Goal: Task Accomplishment & Management: Complete application form

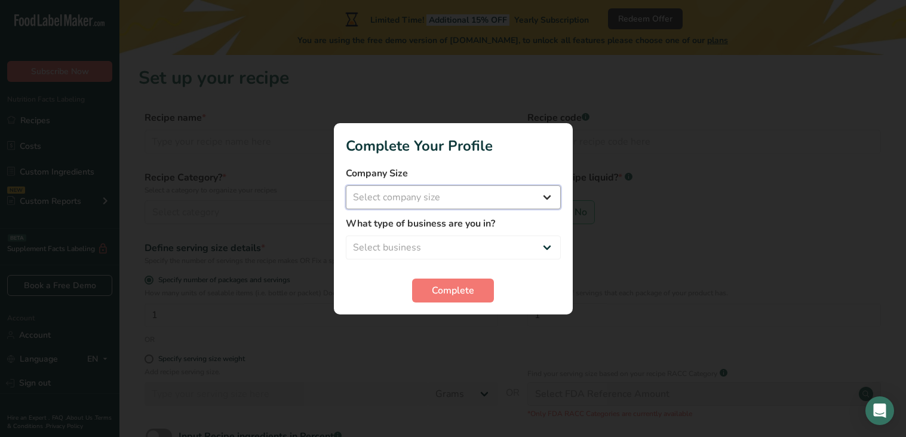
click at [410, 193] on select "Select company size Fewer than 10 Employees 10 to 50 Employees 51 to 500 Employ…" at bounding box center [453, 197] width 215 height 24
click at [529, 187] on select "Select company size Fewer than 10 Employees 10 to 50 Employees 51 to 500 Employ…" at bounding box center [453, 197] width 215 height 24
click at [433, 199] on select "Select company size Fewer than 10 Employees 10 to 50 Employees 51 to 500 Employ…" at bounding box center [453, 197] width 215 height 24
select select "1"
click at [346, 185] on select "Select company size Fewer than 10 Employees 10 to 50 Employees 51 to 500 Employ…" at bounding box center [453, 197] width 215 height 24
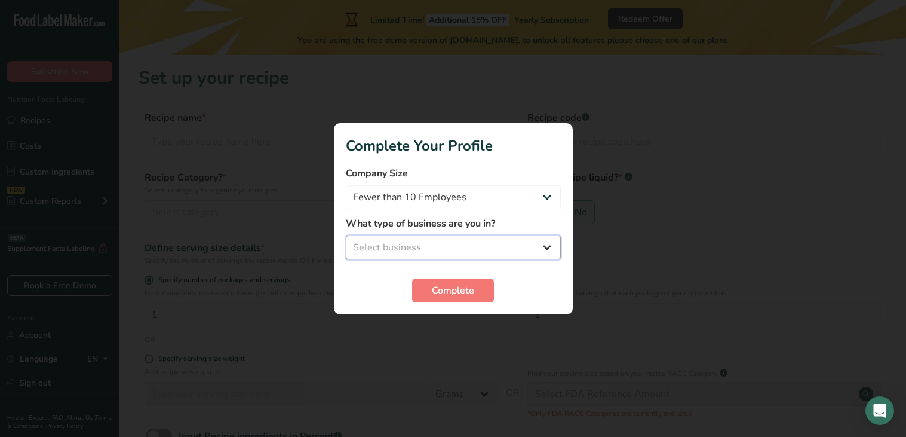
click at [428, 241] on select "Select business Packaged Food Manufacturer Restaurant & Cafe Bakery Meal Plans …" at bounding box center [453, 247] width 215 height 24
select select "1"
click at [346, 235] on select "Select business Packaged Food Manufacturer Restaurant & Cafe Bakery Meal Plans …" at bounding box center [453, 247] width 215 height 24
click at [432, 302] on section "Complete Your Profile Company Size Fewer than 10 Employees 10 to 50 Employees 5…" at bounding box center [453, 218] width 239 height 191
click at [428, 295] on button "Complete" at bounding box center [453, 290] width 82 height 24
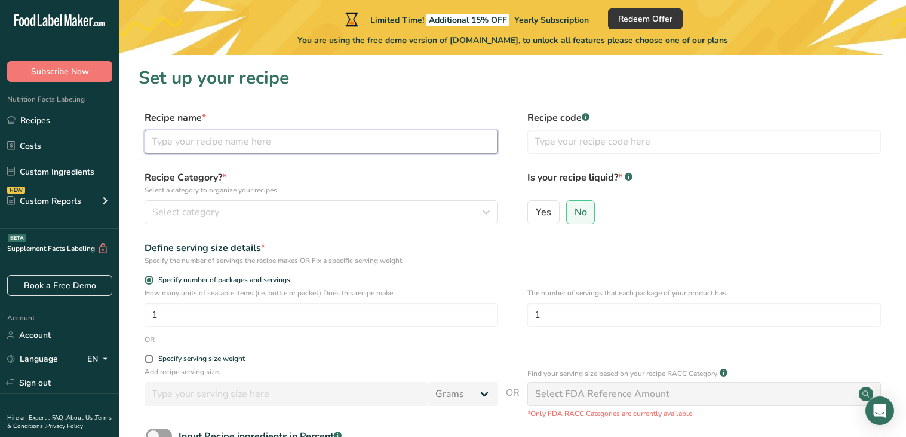
click at [296, 139] on input "text" at bounding box center [322, 142] width 354 height 24
type input "Kitty Butter"
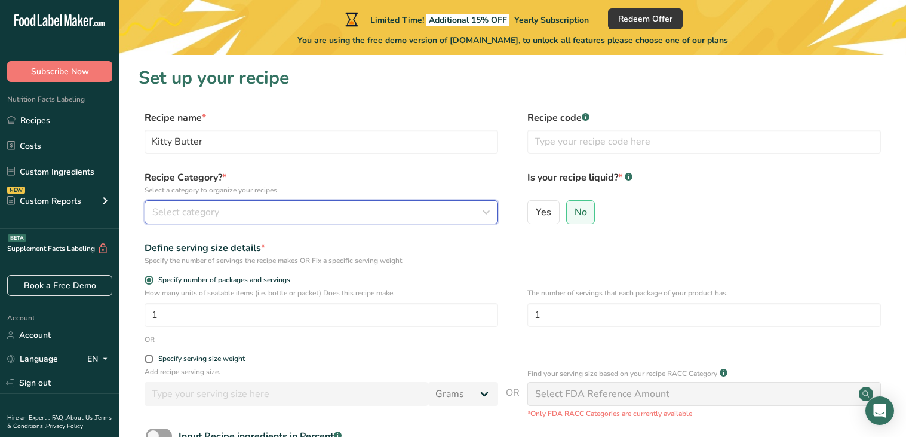
click at [208, 213] on span "Select category" at bounding box center [185, 212] width 67 height 14
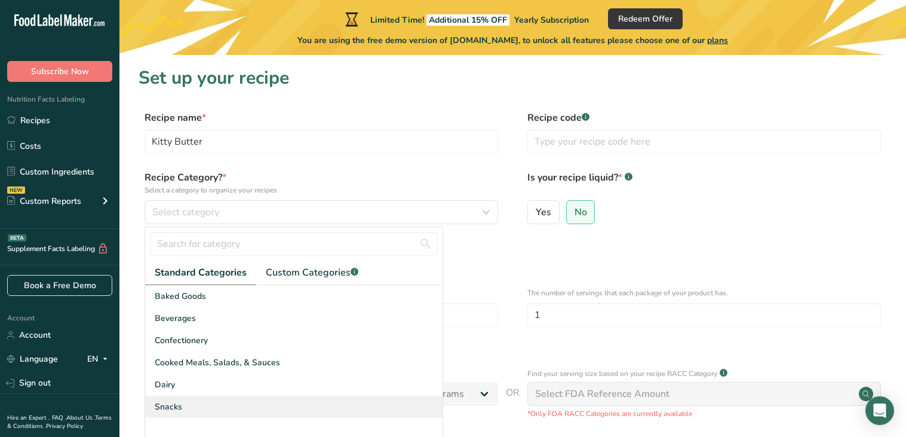
click at [195, 405] on div "Snacks" at bounding box center [293, 406] width 297 height 22
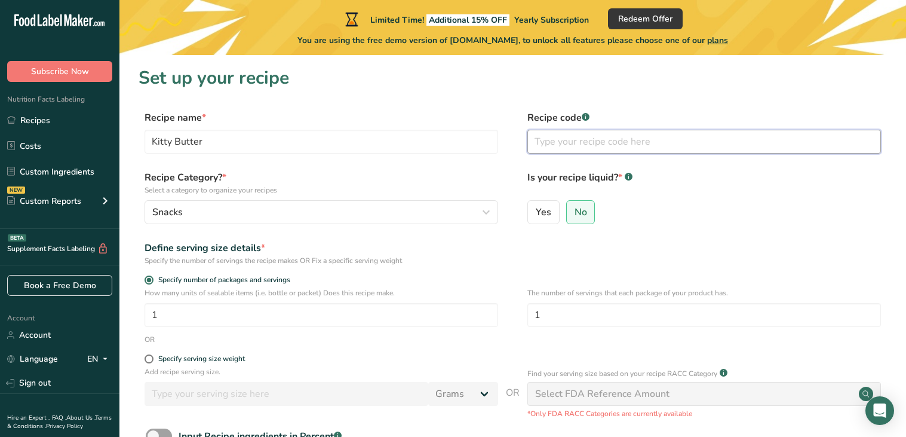
click at [655, 143] on input "text" at bounding box center [704, 142] width 354 height 24
type input "a"
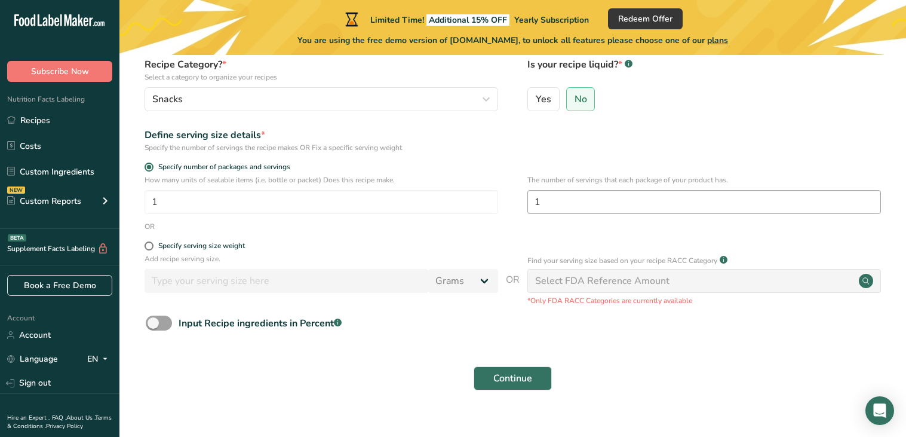
scroll to position [118, 0]
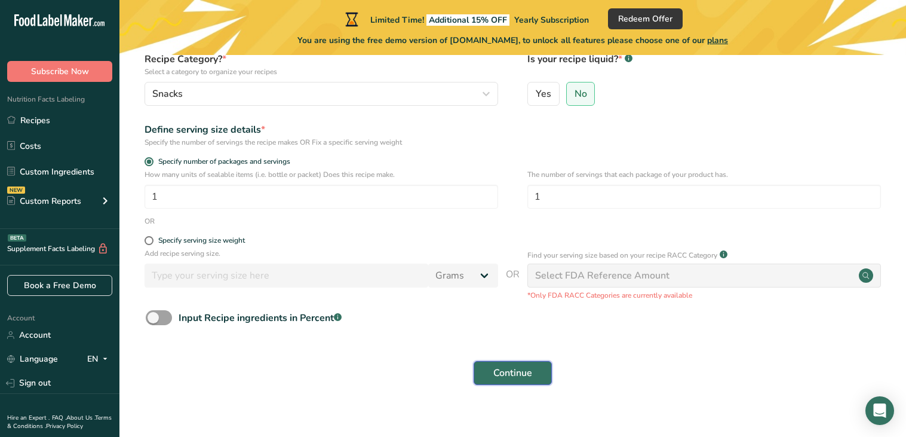
click at [520, 374] on span "Continue" at bounding box center [512, 372] width 39 height 14
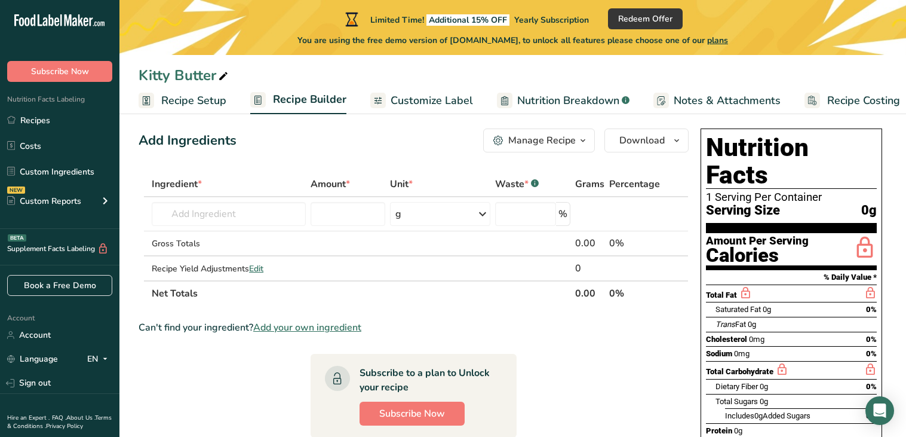
scroll to position [14, 0]
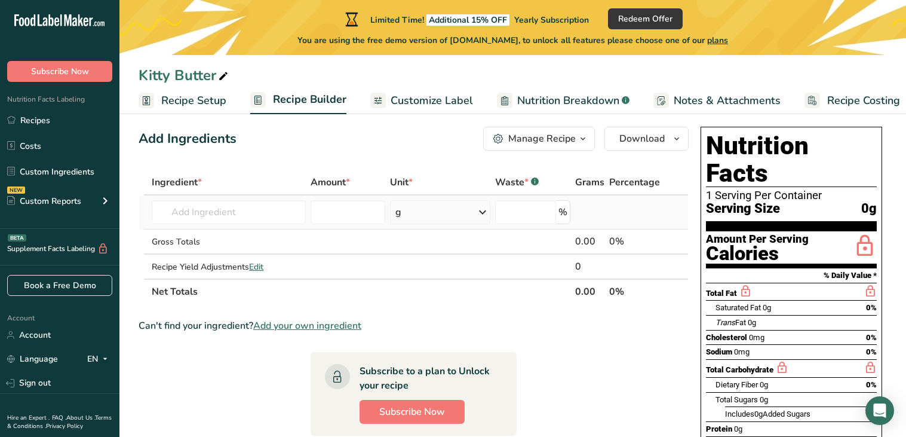
click at [272, 225] on td "Almond flour 1211 Milk, whole, 3.25% milkfat, without added vitamin A and [MEDI…" at bounding box center [228, 212] width 158 height 34
click at [269, 216] on input "text" at bounding box center [228, 212] width 153 height 24
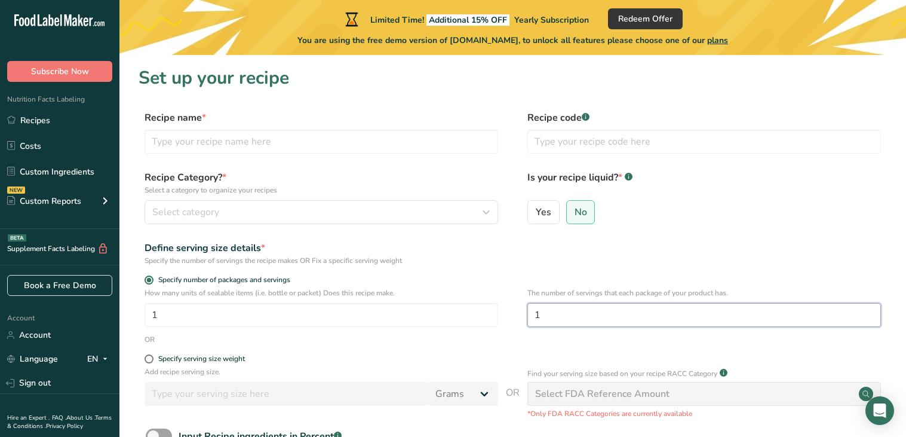
click at [572, 315] on input "1" at bounding box center [704, 315] width 354 height 24
type input "2"
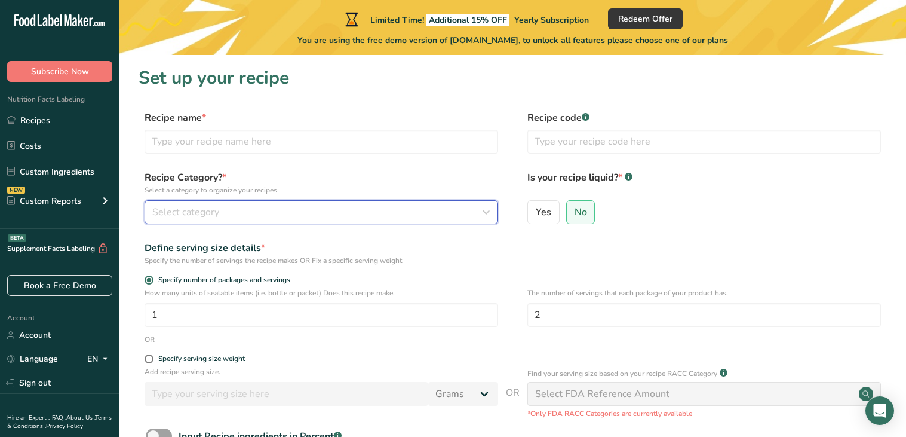
click at [271, 203] on button "Select category" at bounding box center [322, 212] width 354 height 24
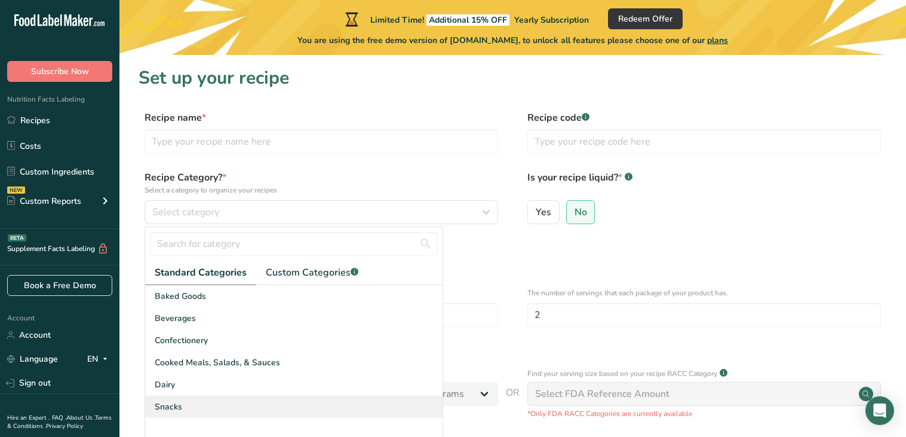
click at [210, 404] on div "Snacks" at bounding box center [293, 406] width 297 height 22
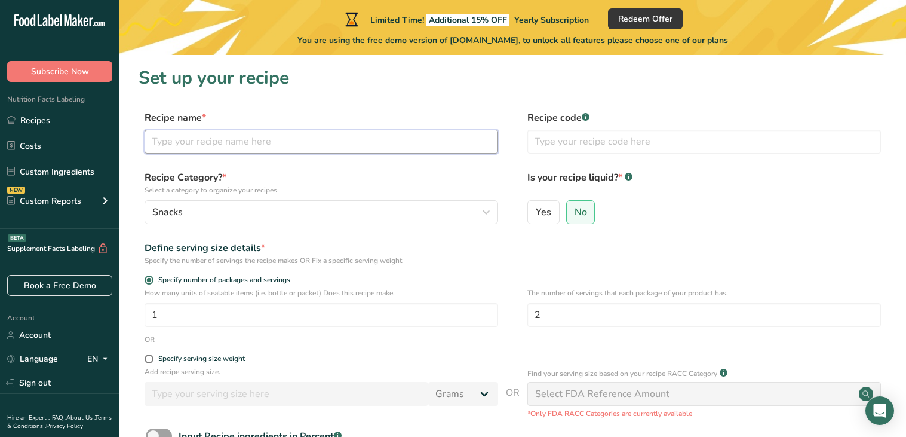
click at [264, 139] on input "text" at bounding box center [322, 142] width 354 height 24
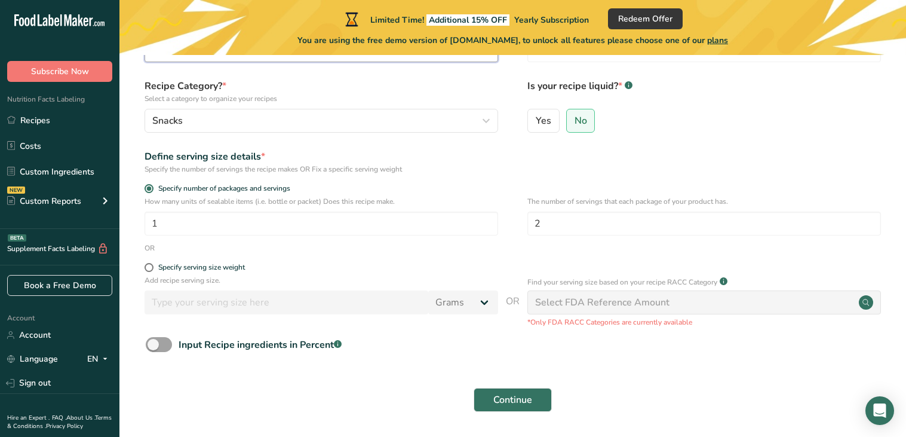
scroll to position [131, 0]
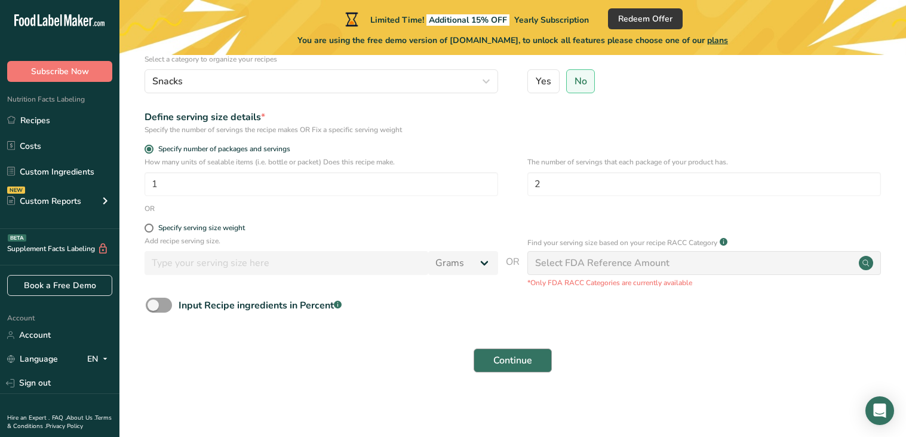
type input "Kitty Butter"
click at [524, 361] on span "Continue" at bounding box center [512, 360] width 39 height 14
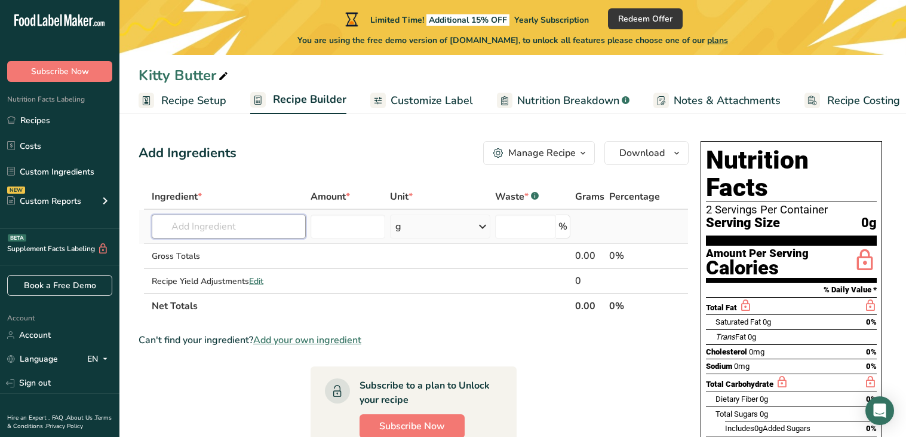
click at [266, 229] on input "text" at bounding box center [228, 226] width 153 height 24
type input "f"
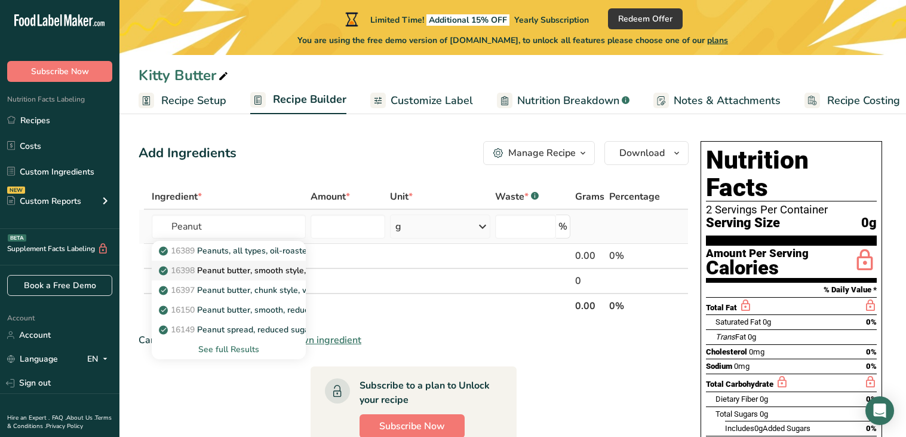
click at [276, 271] on p "16398 Peanut butter, smooth style, without salt" at bounding box center [257, 270] width 193 height 13
type input "Peanut butter, smooth style, without salt"
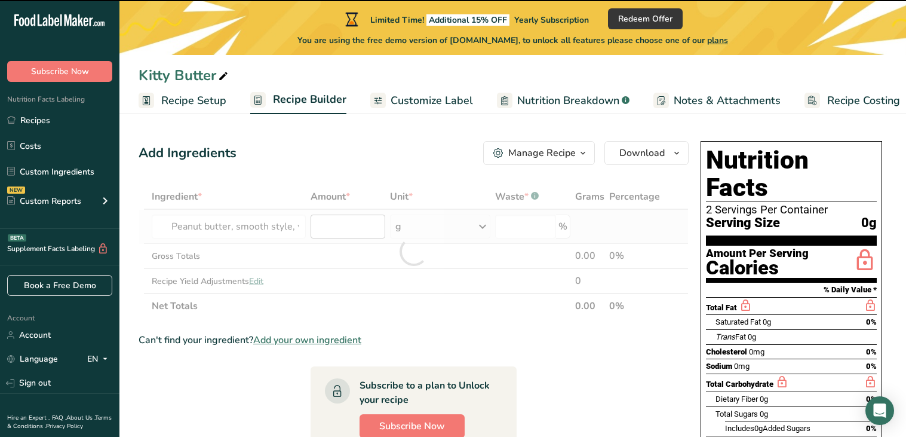
type input "0"
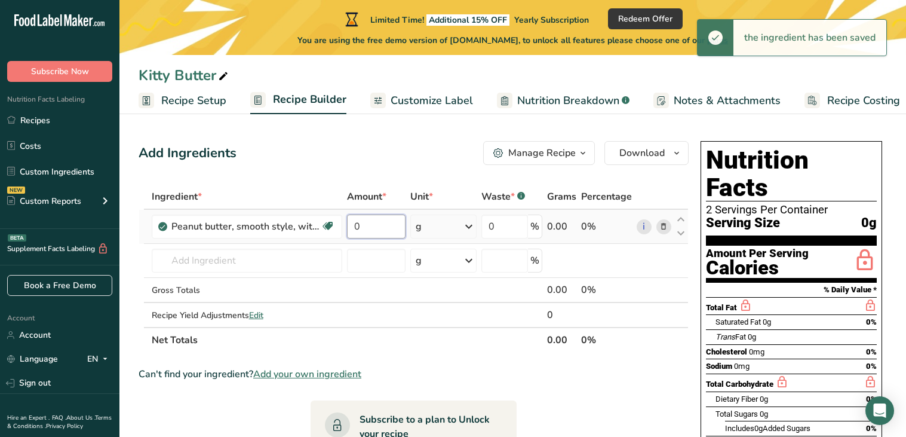
click at [398, 228] on input "0" at bounding box center [376, 226] width 59 height 24
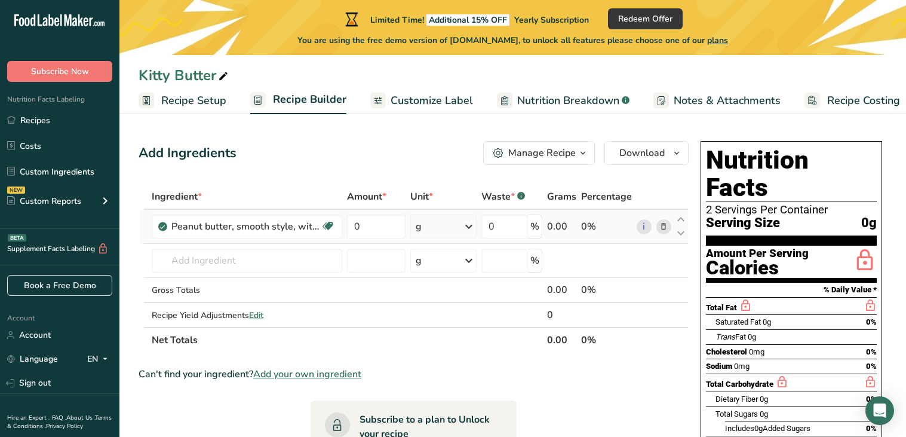
click at [256, 239] on div "Ingredient * Amount * Unit * Waste * .a-a{fill:#347362;}.b-a{fill:#fff;} Grams …" at bounding box center [414, 268] width 550 height 168
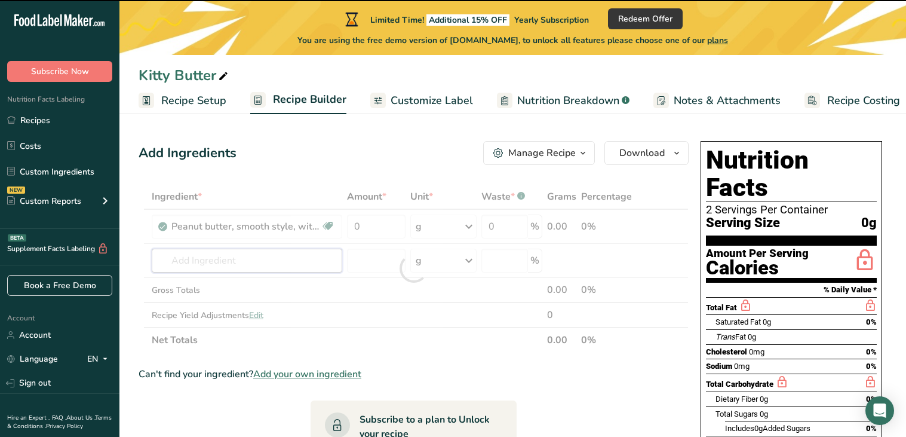
click at [256, 262] on input "text" at bounding box center [247, 260] width 190 height 24
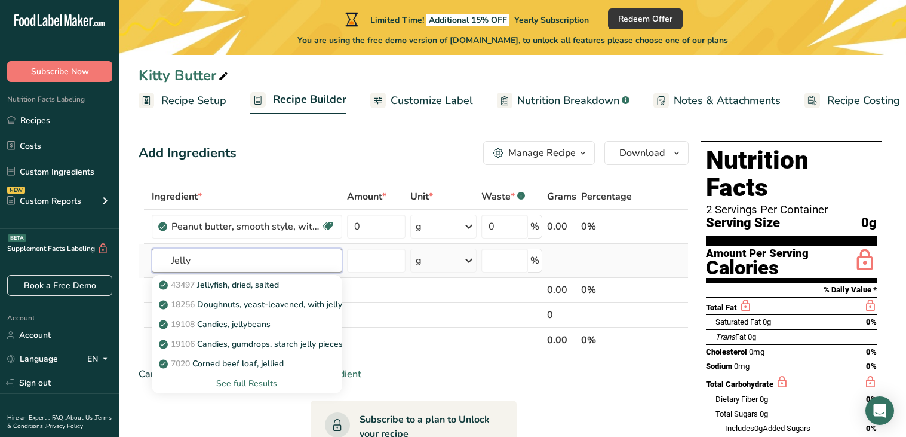
click at [159, 263] on input "Jelly" at bounding box center [247, 260] width 190 height 24
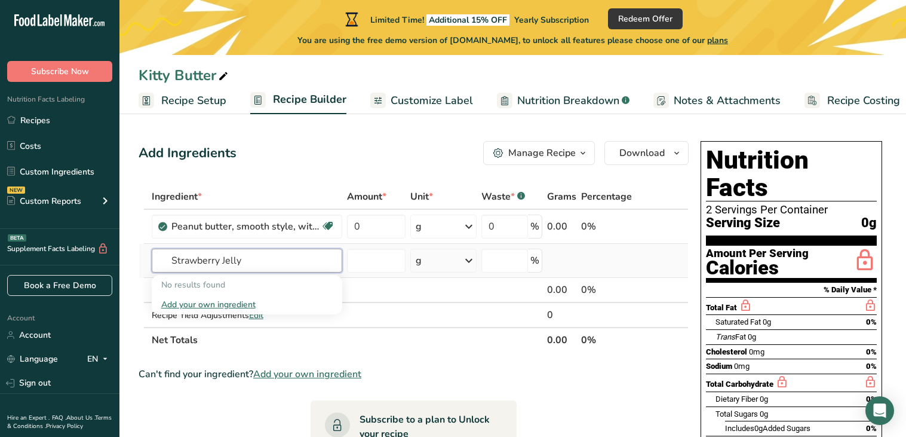
click at [264, 264] on input "Strawberry Jelly" at bounding box center [247, 260] width 190 height 24
click at [260, 264] on input "Strawberry Jelly" at bounding box center [247, 260] width 190 height 24
drag, startPoint x: 260, startPoint y: 264, endPoint x: 238, endPoint y: 261, distance: 22.3
click at [238, 261] on input "Strawberry Jelly" at bounding box center [247, 260] width 190 height 24
type input "S"
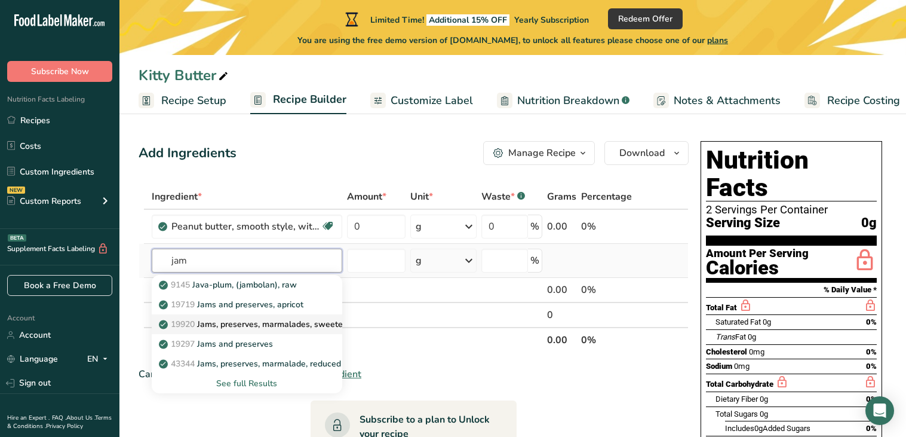
type input "jam"
click at [292, 319] on p "19920 Jams, preserves, marmalades, sweetened with fruit juice" at bounding box center [287, 324] width 253 height 13
type input "Jams, preserves, marmalades, sweetened with fruit juice"
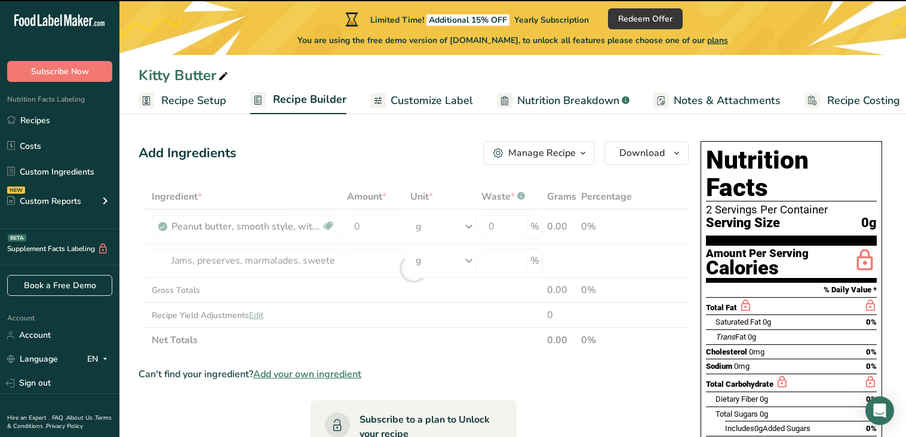
type input "0"
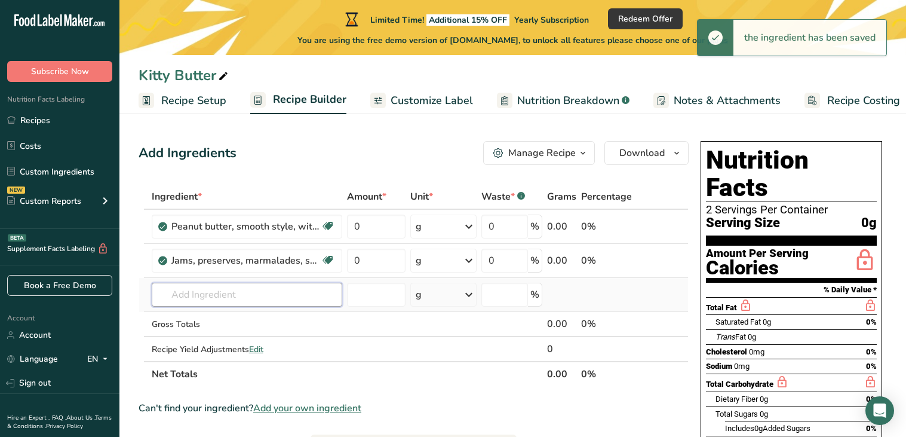
click at [268, 288] on input "text" at bounding box center [247, 294] width 190 height 24
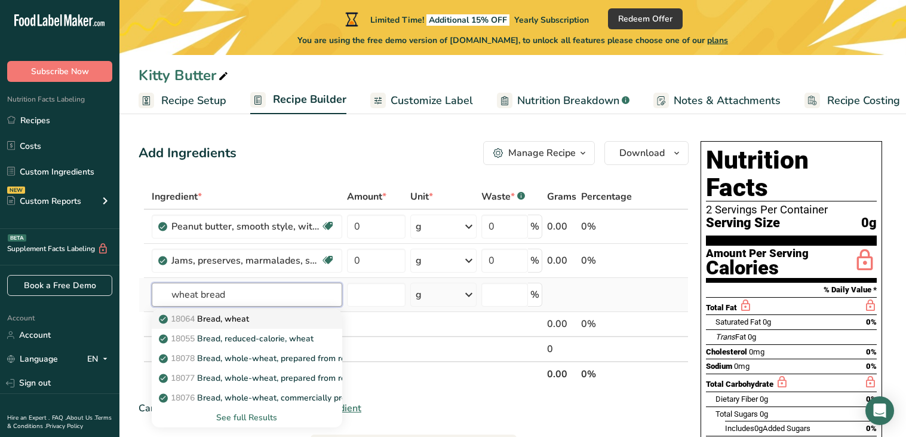
type input "wheat bread"
click at [274, 319] on div "18064 Bread, wheat" at bounding box center [237, 318] width 152 height 13
type input "Bread, wheat"
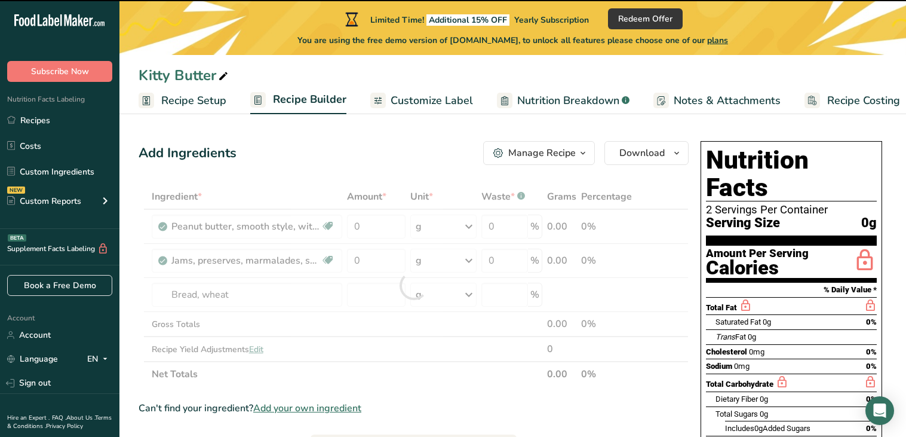
type input "0"
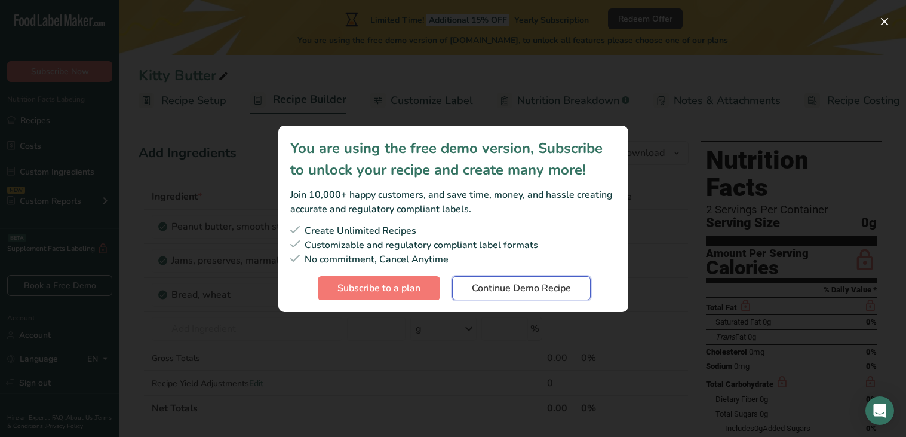
click at [498, 281] on span "Continue Demo Recipe" at bounding box center [521, 288] width 99 height 14
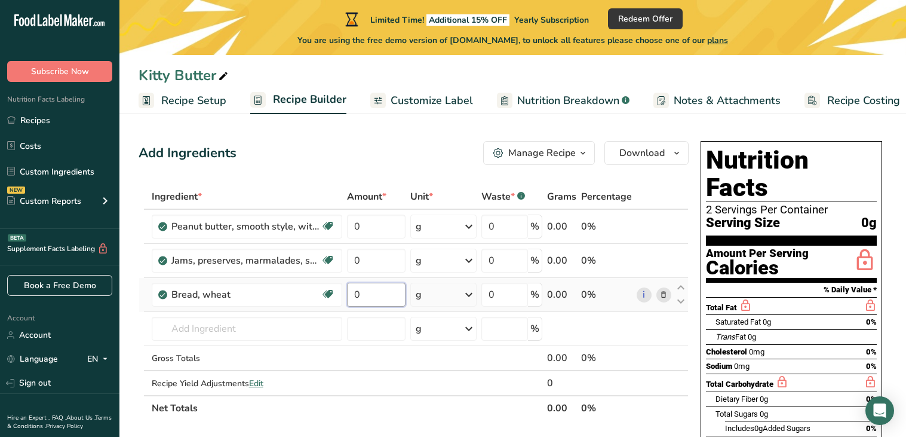
click at [386, 300] on input "0" at bounding box center [376, 294] width 59 height 24
type input "5"
click at [373, 261] on div "Ingredient * Amount * Unit * Waste * .a-a{fill:#347362;}.b-a{fill:#fff;} Grams …" at bounding box center [414, 302] width 550 height 236
type input "12"
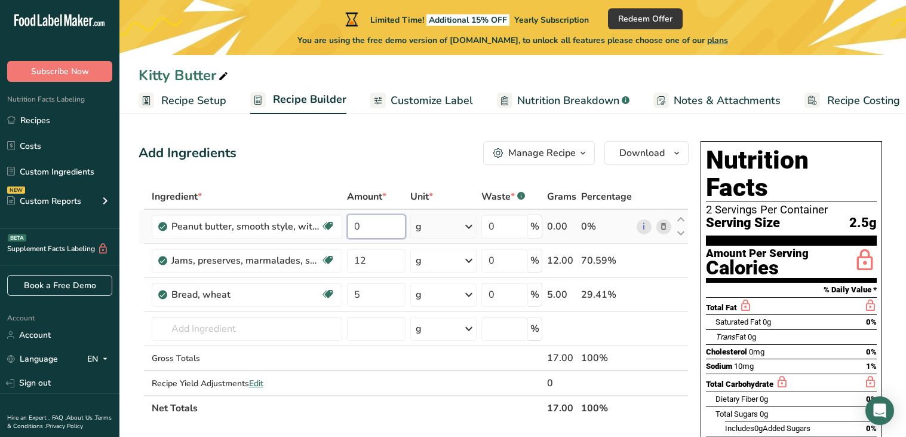
click at [377, 231] on div "Ingredient * Amount * Unit * Waste * .a-a{fill:#347362;}.b-a{fill:#fff;} Grams …" at bounding box center [414, 302] width 550 height 236
type input "1"
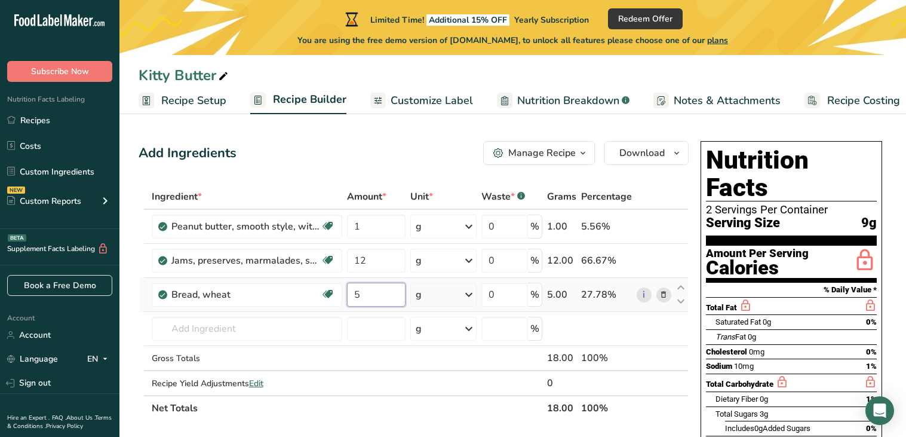
click at [397, 289] on div "Ingredient * Amount * Unit * Waste * .a-a{fill:#347362;}.b-a{fill:#fff;} Grams …" at bounding box center [414, 302] width 550 height 236
type input "30"
click at [390, 257] on div "Ingredient * Amount * Unit * Waste * .a-a{fill:#347362;}.b-a{fill:#fff;} Grams …" at bounding box center [414, 302] width 550 height 236
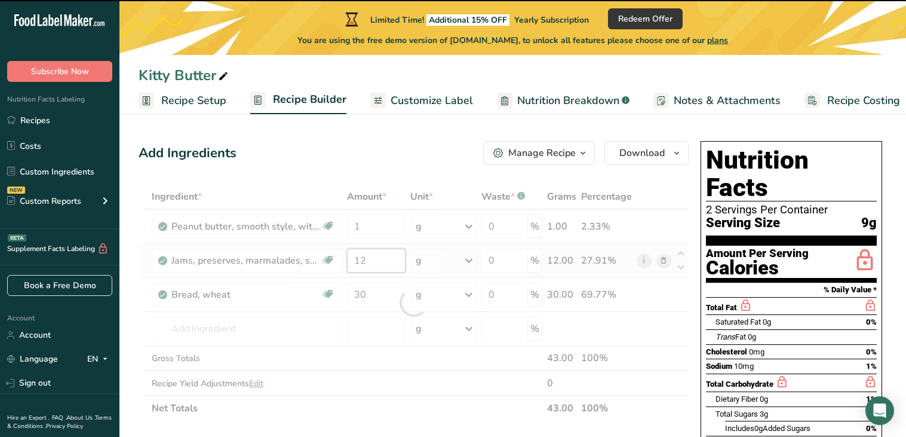
type input "1"
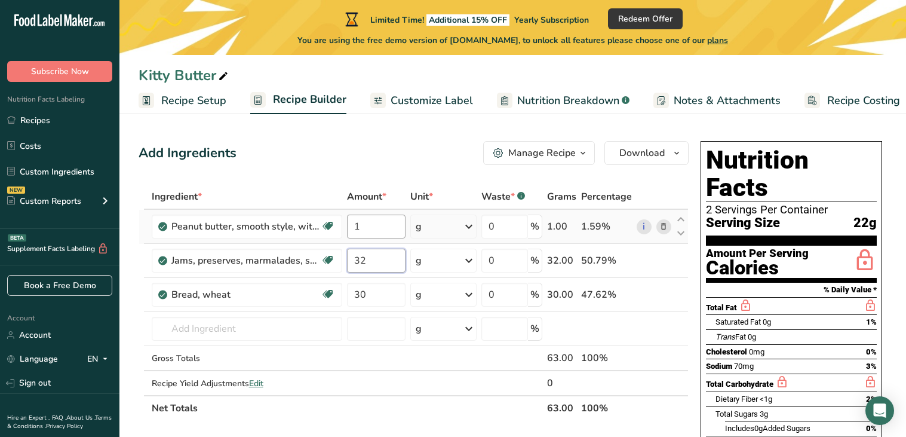
type input "32"
click at [371, 222] on div "Ingredient * Amount * Unit * Waste * .a-a{fill:#347362;}.b-a{fill:#fff;} Grams …" at bounding box center [414, 302] width 550 height 236
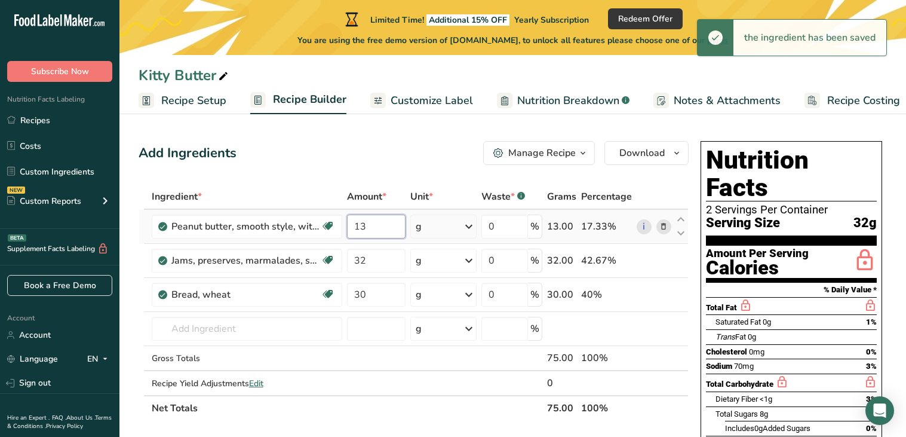
type input "1"
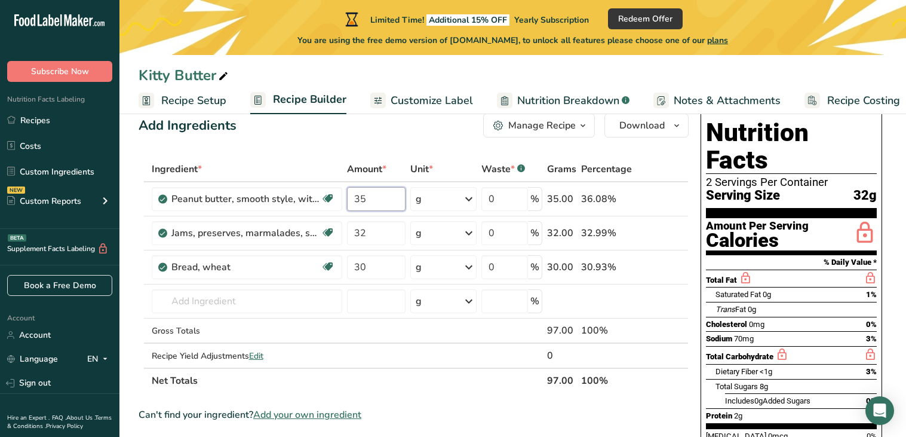
scroll to position [26, 0]
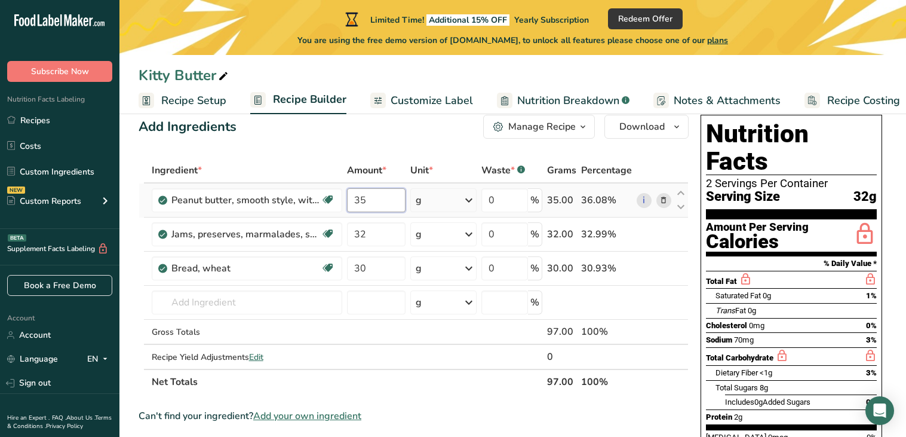
type input "35"
click at [454, 210] on div "Ingredient * Amount * Unit * Waste * .a-a{fill:#347362;}.b-a{fill:#fff;} Grams …" at bounding box center [414, 276] width 550 height 236
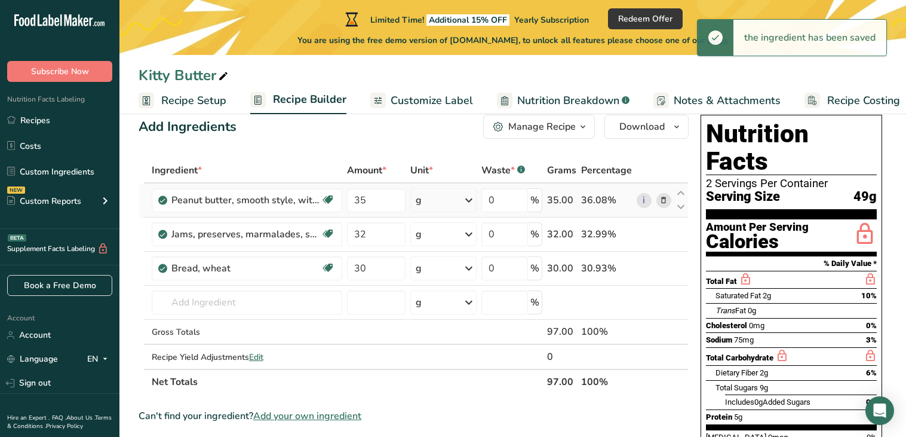
click at [467, 205] on icon at bounding box center [469, 199] width 14 height 21
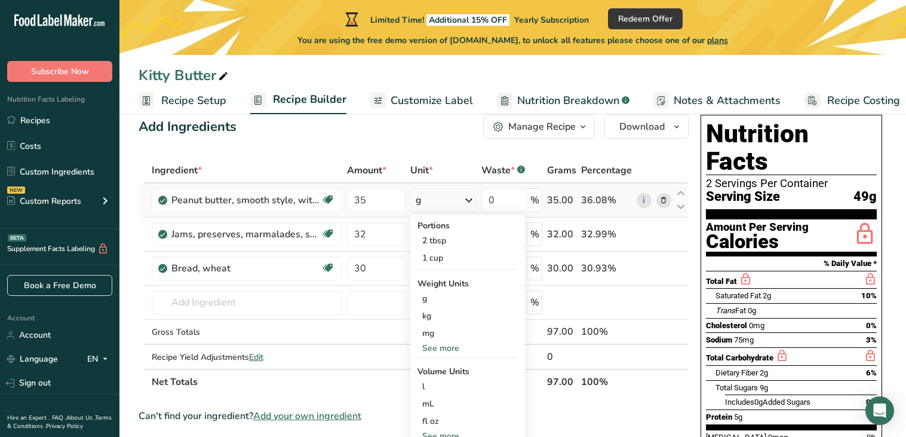
click at [469, 202] on icon at bounding box center [469, 199] width 14 height 21
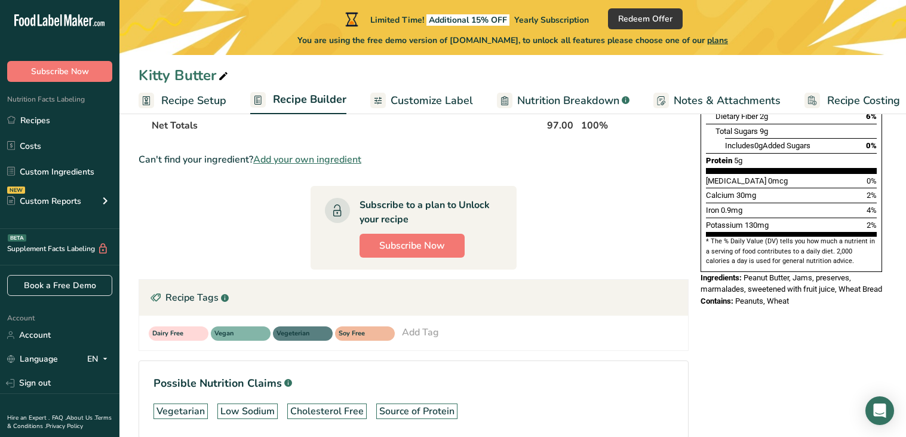
scroll to position [0, 0]
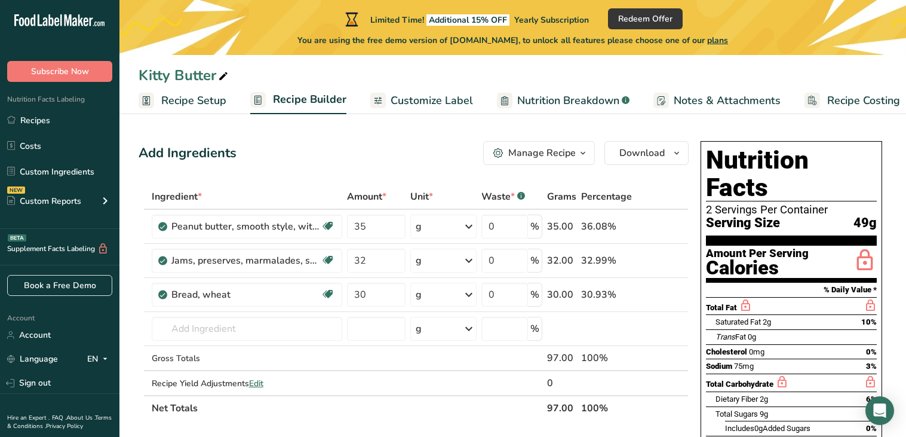
click at [398, 98] on span "Customize Label" at bounding box center [432, 101] width 82 height 16
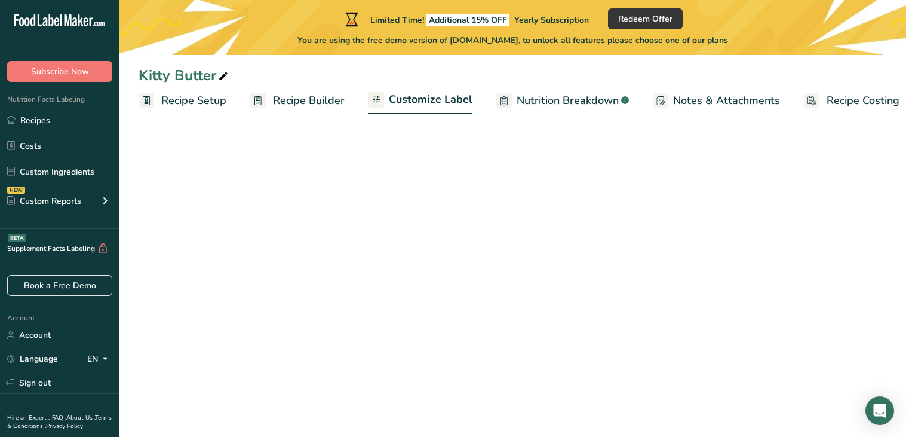
scroll to position [0, 11]
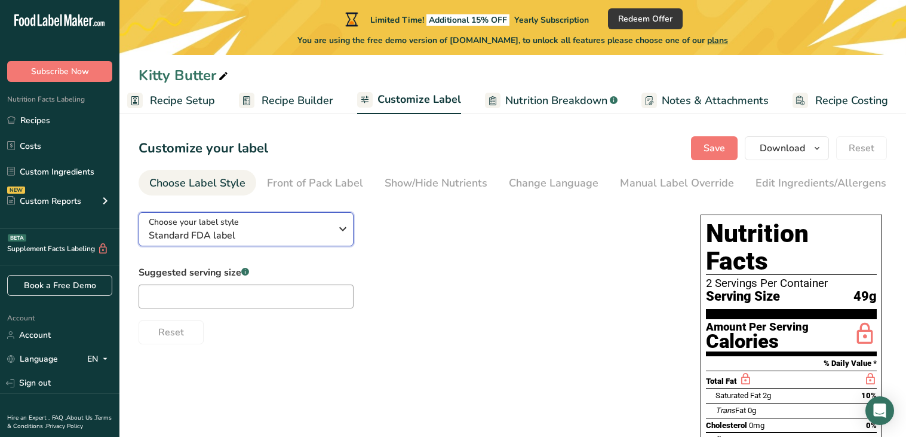
click at [279, 236] on span "Standard FDA label" at bounding box center [240, 235] width 182 height 14
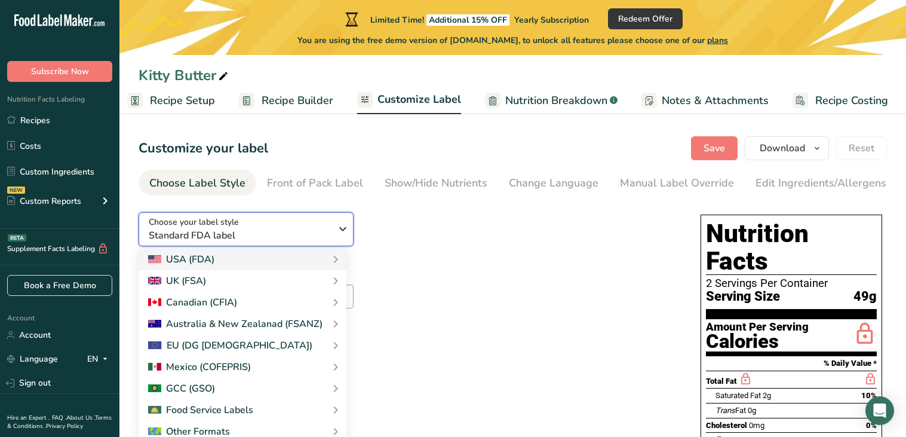
click at [293, 236] on span "Standard FDA label" at bounding box center [240, 235] width 182 height 14
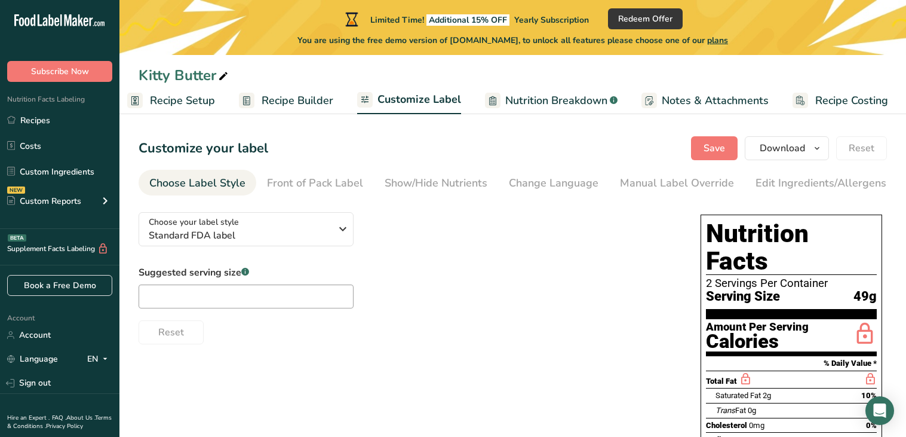
click at [279, 103] on span "Recipe Builder" at bounding box center [298, 101] width 72 height 16
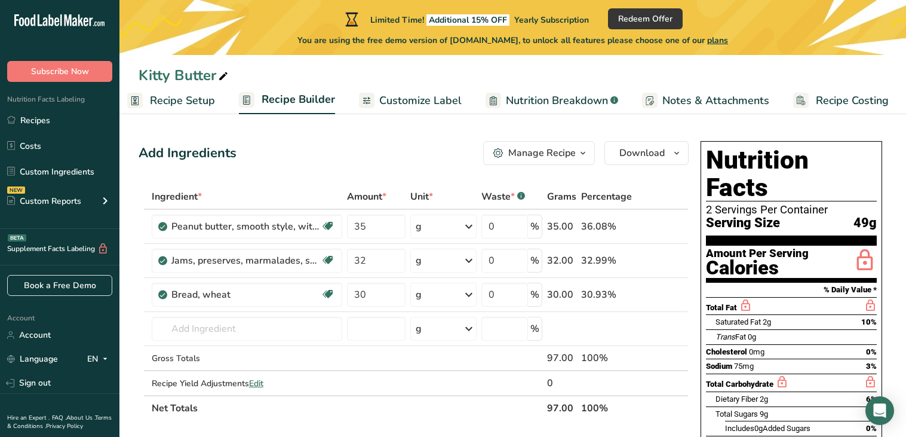
click at [229, 76] on span at bounding box center [223, 76] width 14 height 14
click at [141, 73] on input "Kitty Butter" at bounding box center [513, 74] width 748 height 21
type input "Drippy Kitty Butter"
click at [216, 78] on div "Drippy Kitty Butter" at bounding box center [209, 74] width 140 height 21
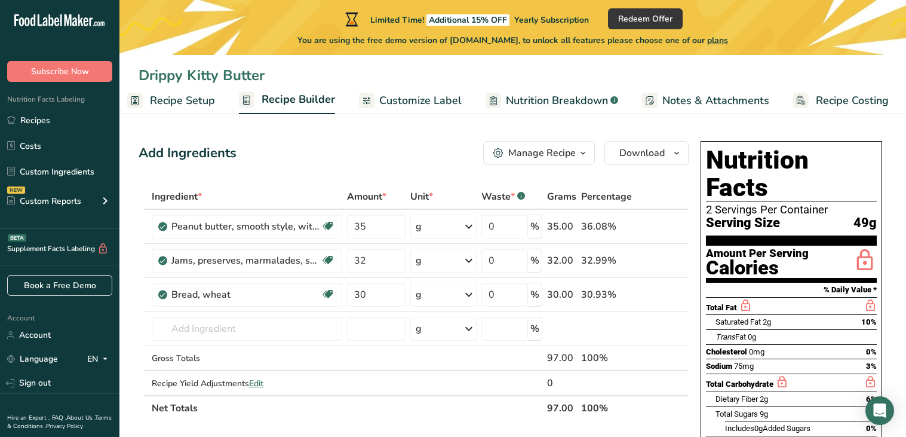
click at [229, 75] on input "Drippy Kitty Butter" at bounding box center [513, 74] width 748 height 21
click at [225, 76] on input "Drippy Kitty Butter" at bounding box center [513, 74] width 748 height 21
type input "Box O' Butter"
click at [383, 151] on div "Add Ingredients Manage Recipe Delete Recipe Duplicate Recipe Scale Recipe Save …" at bounding box center [414, 153] width 550 height 24
click at [148, 98] on link "Recipe Setup" at bounding box center [171, 100] width 88 height 27
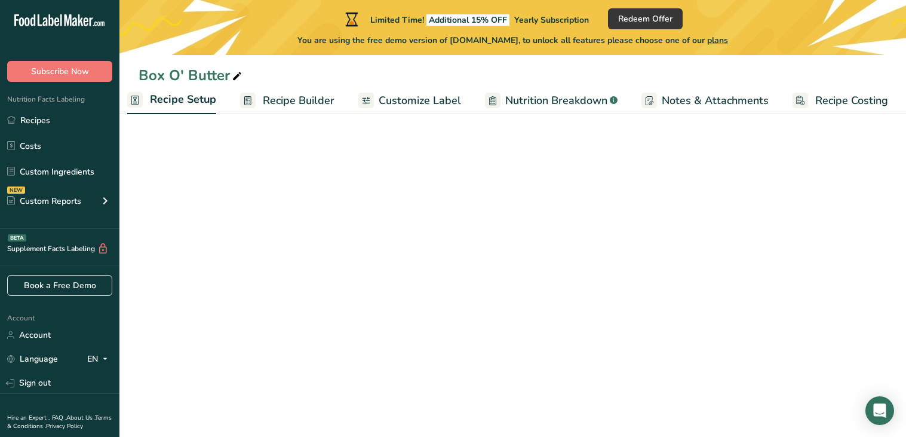
scroll to position [0, 4]
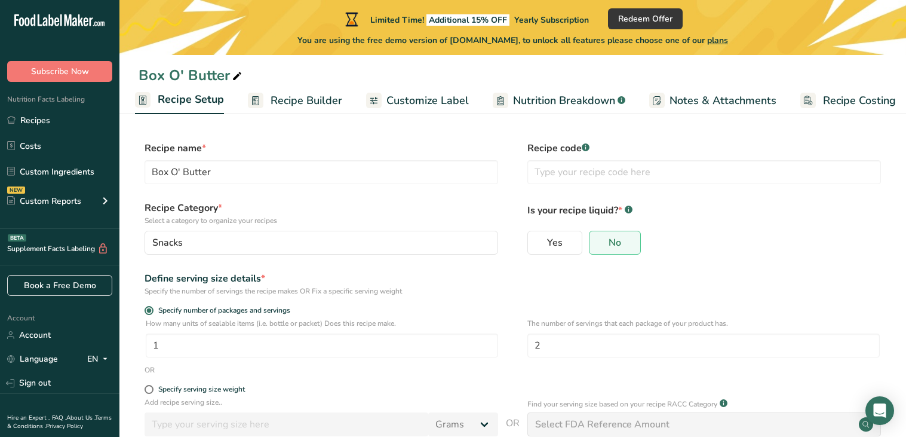
click at [460, 99] on span "Customize Label" at bounding box center [427, 101] width 82 height 16
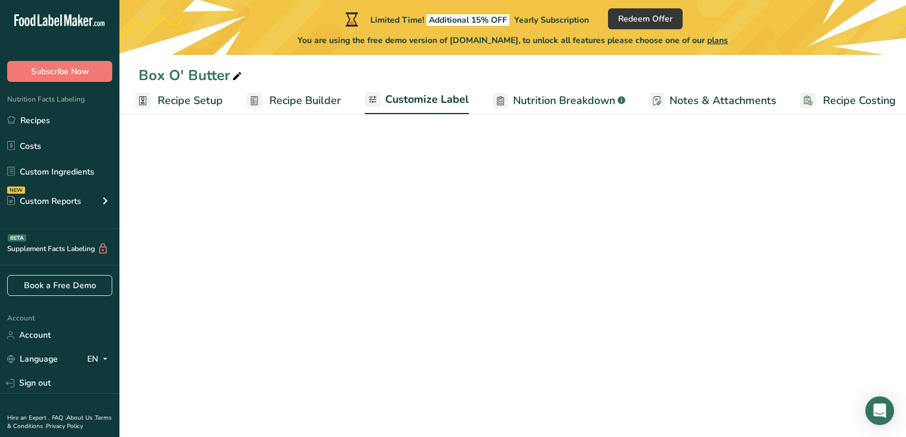
scroll to position [0, 11]
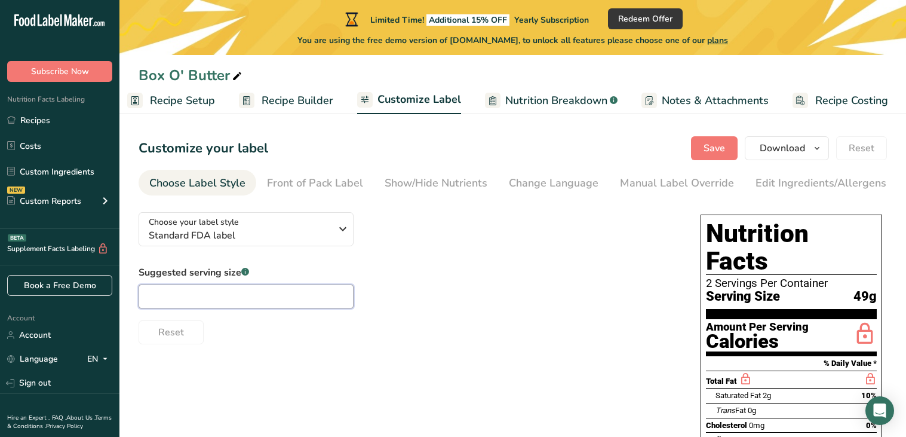
click at [320, 300] on input "text" at bounding box center [246, 296] width 215 height 24
type input "1"
click at [321, 189] on div "Front of Pack Label" at bounding box center [315, 183] width 96 height 16
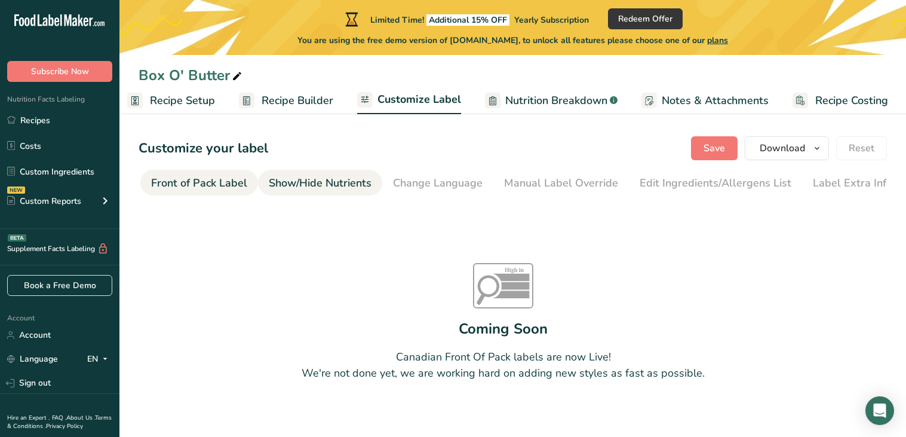
click at [321, 189] on div "Show/Hide Nutrients" at bounding box center [320, 183] width 103 height 16
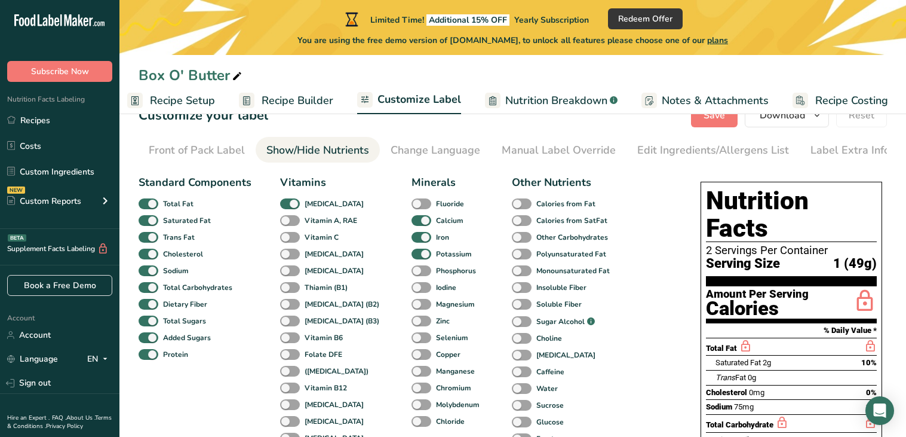
scroll to position [33, 0]
click at [300, 224] on span "Vitamin A, RAE" at bounding box center [328, 219] width 57 height 11
click at [288, 223] on input "Vitamin A, RAE" at bounding box center [284, 220] width 8 height 8
checkbox input "true"
click at [284, 244] on div "Vitamin C" at bounding box center [293, 236] width 26 height 17
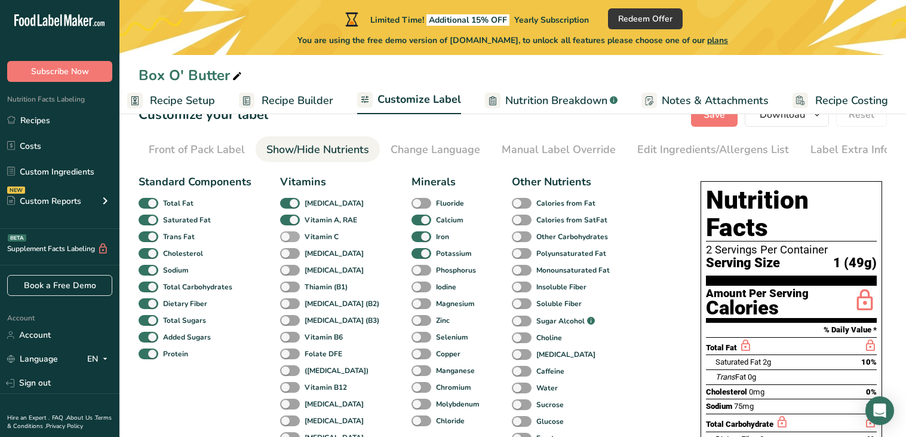
click at [287, 242] on span at bounding box center [290, 236] width 20 height 11
click at [287, 240] on input "Vitamin C" at bounding box center [284, 236] width 8 height 8
checkbox input "true"
click at [284, 256] on span at bounding box center [290, 253] width 20 height 11
click at [284, 256] on input "[MEDICAL_DATA]" at bounding box center [284, 253] width 8 height 8
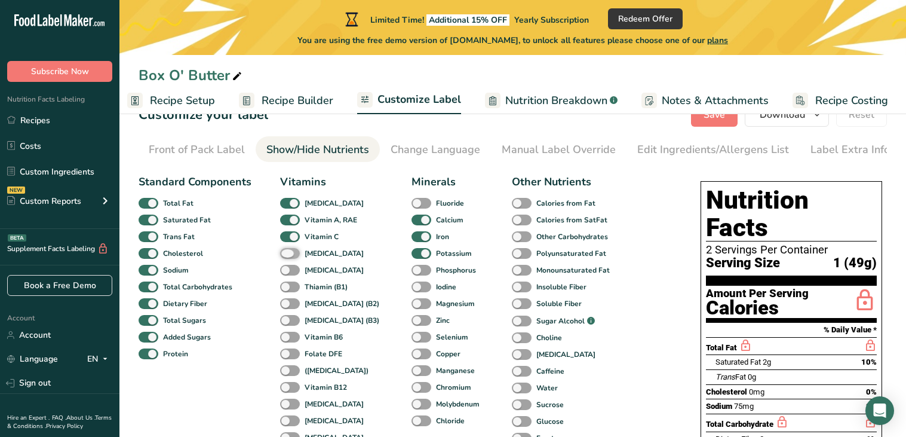
checkbox input "true"
click at [285, 269] on span at bounding box center [290, 270] width 20 height 11
click at [285, 269] on input "[MEDICAL_DATA]" at bounding box center [284, 270] width 8 height 8
checkbox input "true"
click at [289, 284] on span at bounding box center [290, 286] width 20 height 11
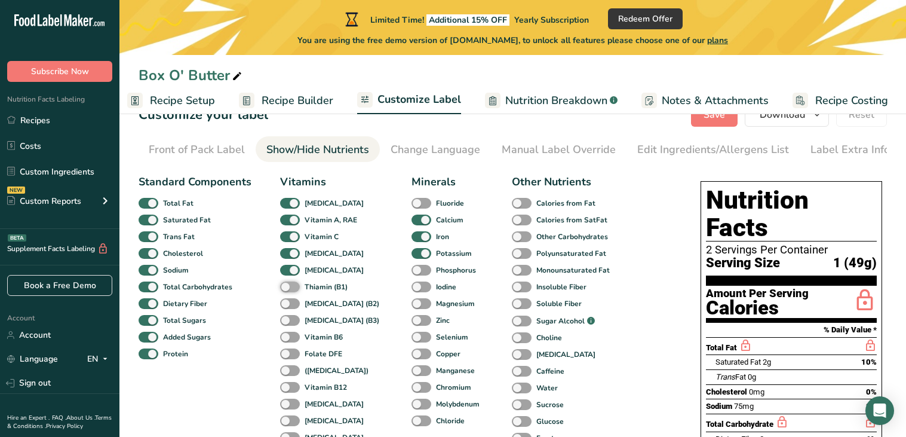
click at [288, 284] on input "Thiamin (B1)" at bounding box center [284, 286] width 8 height 8
checkbox input "true"
click at [293, 302] on span at bounding box center [290, 303] width 20 height 11
click at [288, 302] on input "[MEDICAL_DATA] (B2)" at bounding box center [284, 303] width 8 height 8
checkbox input "true"
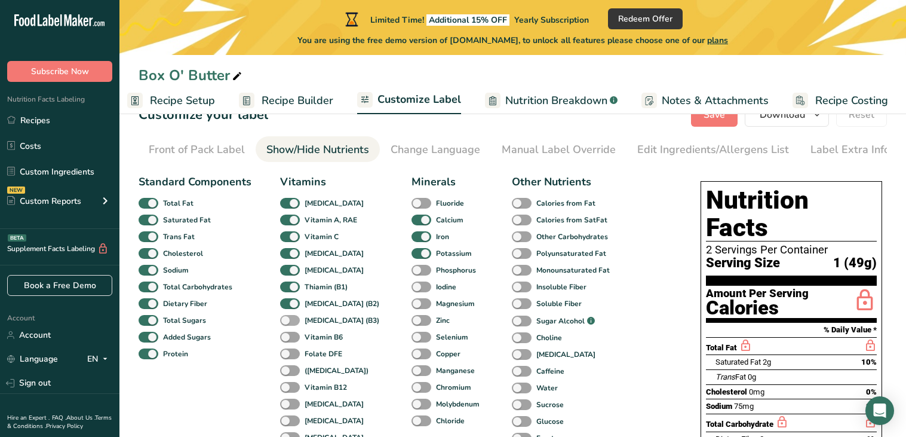
click at [297, 326] on label "[MEDICAL_DATA] (B3)" at bounding box center [329, 320] width 99 height 11
click at [288, 324] on input "[MEDICAL_DATA] (B3)" at bounding box center [284, 320] width 8 height 8
checkbox input "true"
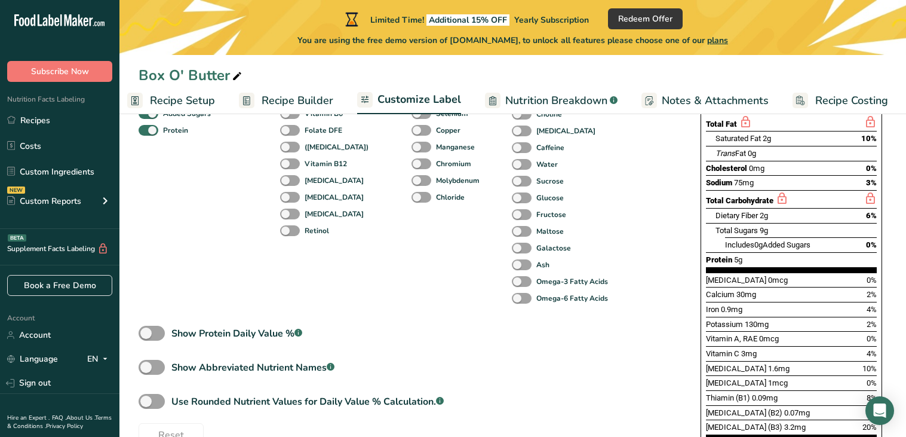
scroll to position [262, 0]
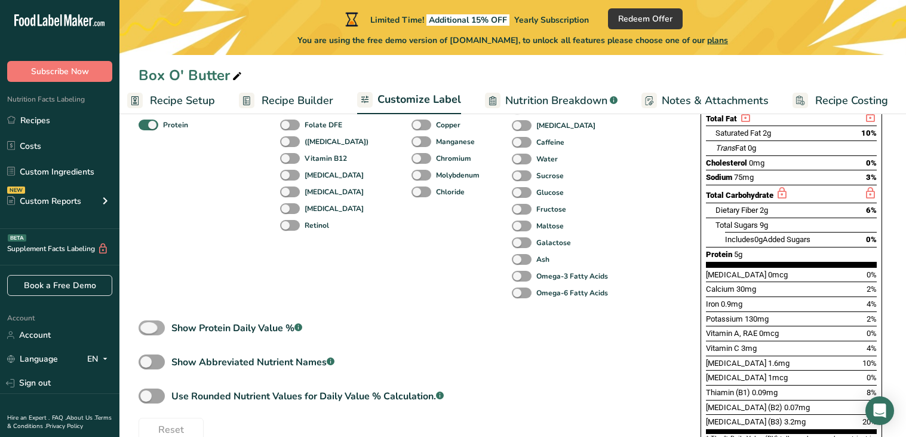
click at [144, 328] on span at bounding box center [152, 327] width 26 height 15
click at [144, 328] on input "Show Protein Daily Value % .a-a{fill:#347362;}.b-a{fill:#fff;}" at bounding box center [143, 328] width 8 height 8
checkbox input "true"
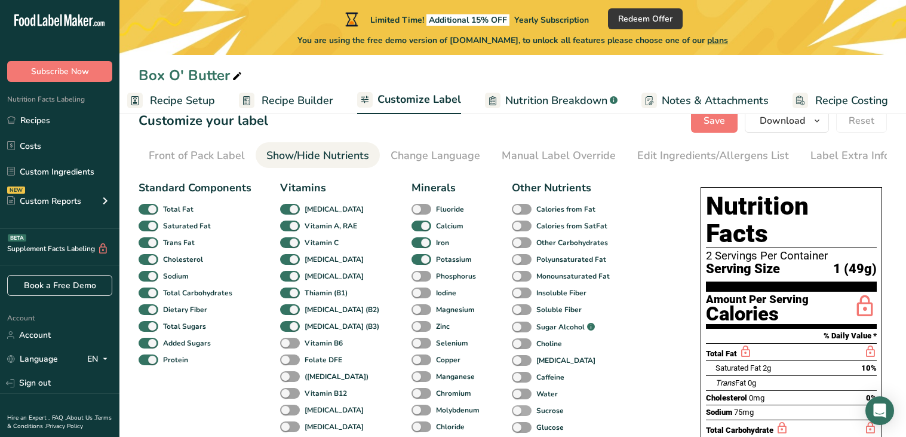
scroll to position [0, 0]
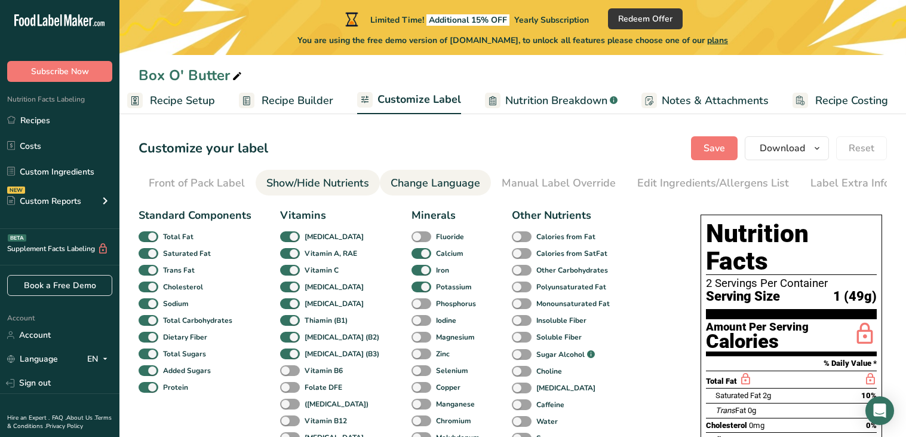
click at [466, 177] on div "Change Language" at bounding box center [436, 183] width 90 height 16
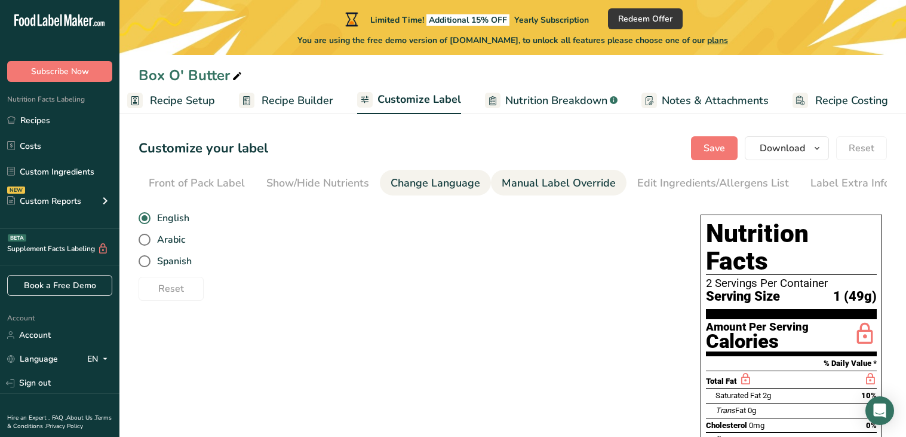
click at [491, 180] on li "Manual Label Override" at bounding box center [559, 183] width 136 height 26
click at [571, 179] on div "Manual Label Override" at bounding box center [559, 183] width 114 height 16
type input "1 (49g)"
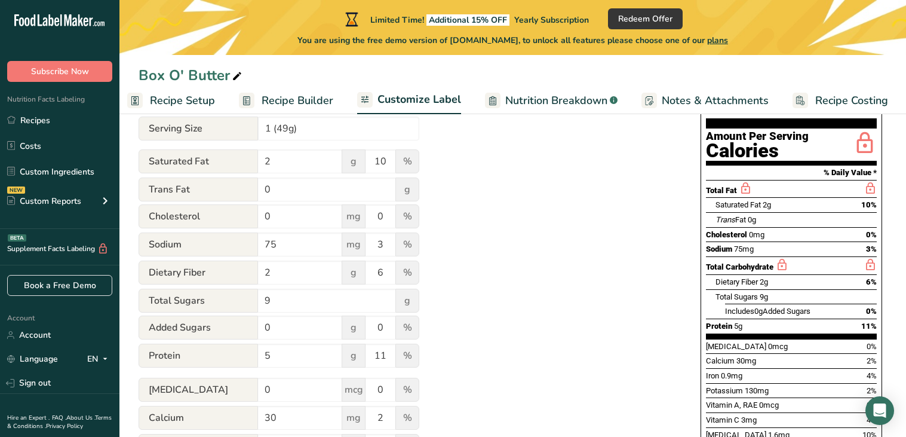
scroll to position [185, 0]
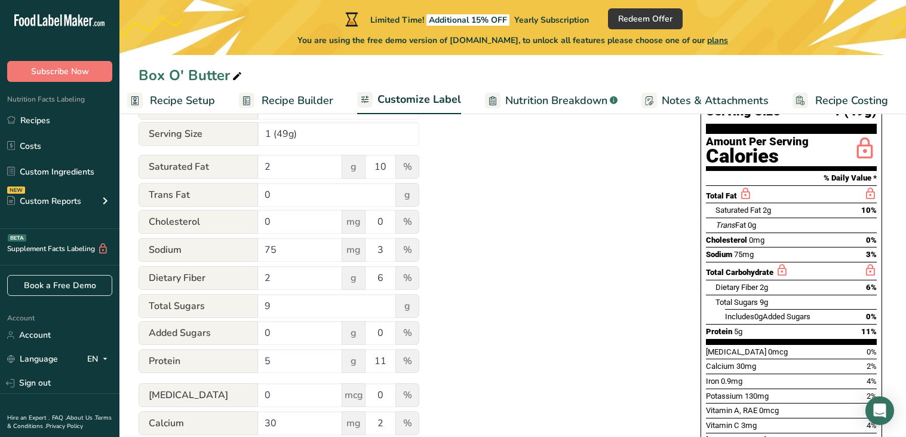
click at [190, 67] on div "Box O' Butter" at bounding box center [192, 74] width 106 height 21
click at [188, 70] on input "Box O' Butter" at bounding box center [513, 74] width 748 height 21
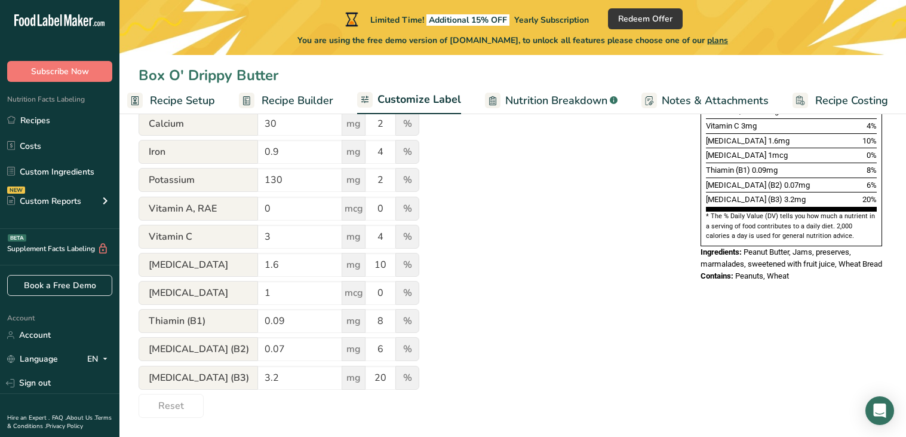
scroll to position [0, 0]
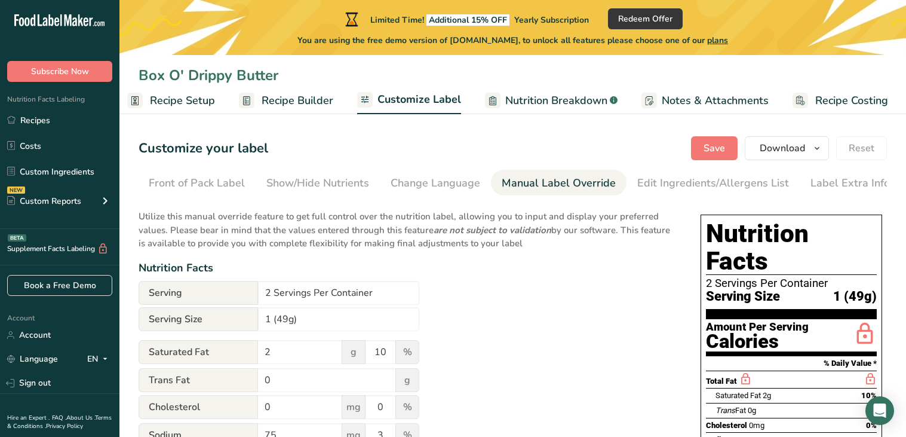
type input "Box O' Drippy Butter"
click at [683, 93] on span "Notes & Attachments" at bounding box center [715, 101] width 107 height 16
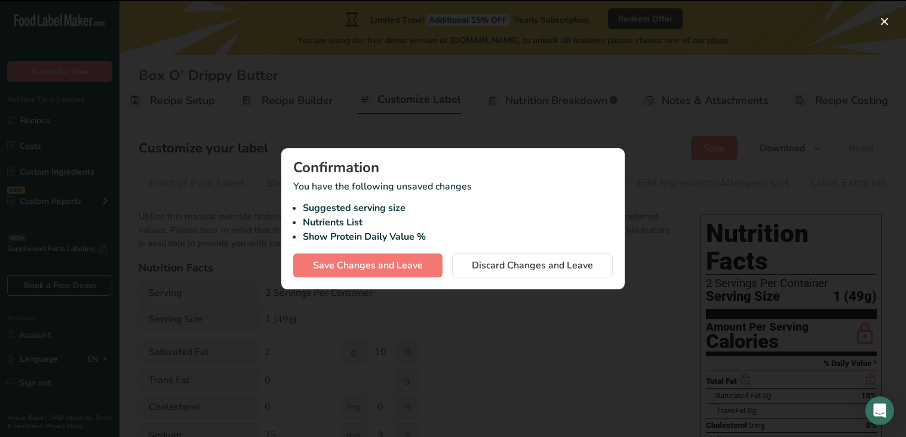
type input "49g"
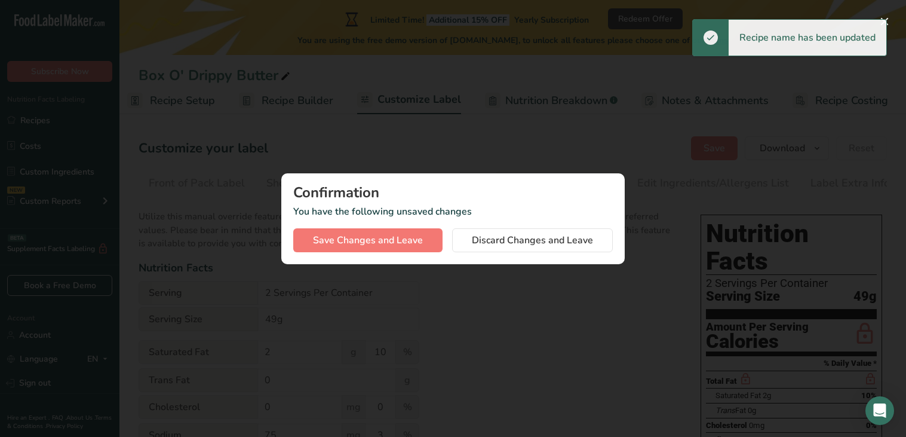
click at [402, 149] on div at bounding box center [453, 218] width 906 height 437
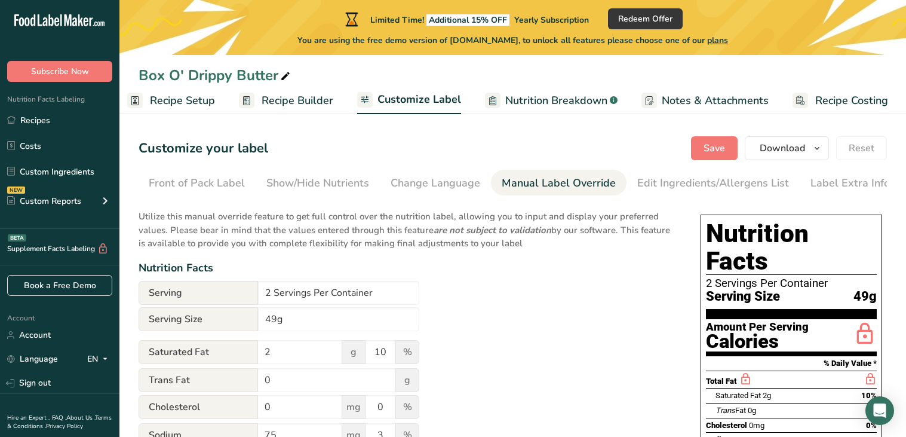
click at [547, 97] on span "Nutrition Breakdown" at bounding box center [556, 101] width 102 height 16
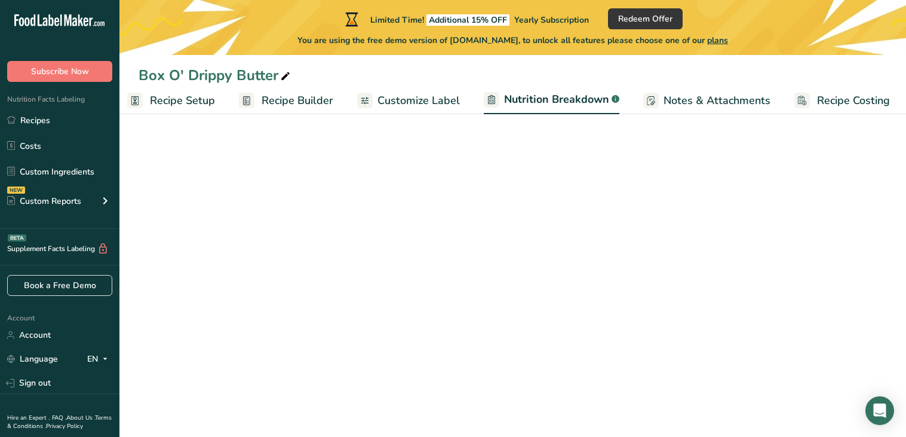
scroll to position [0, 13]
select select "Calories"
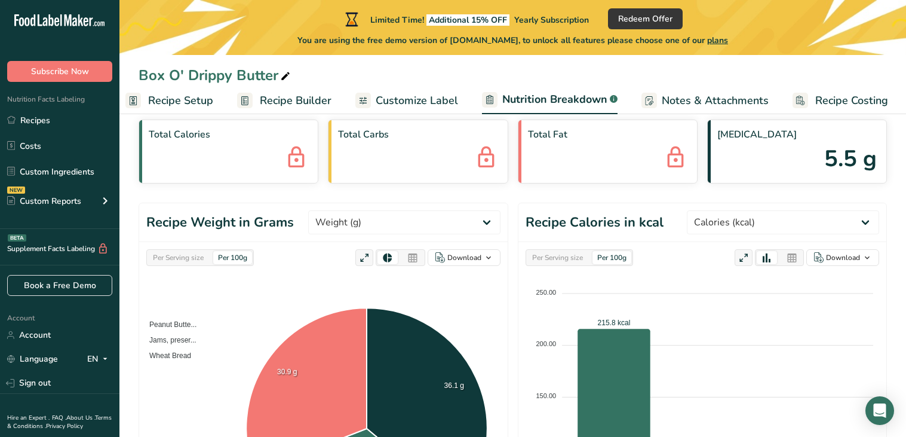
scroll to position [56, 0]
click at [276, 93] on span "Recipe Builder" at bounding box center [296, 101] width 72 height 16
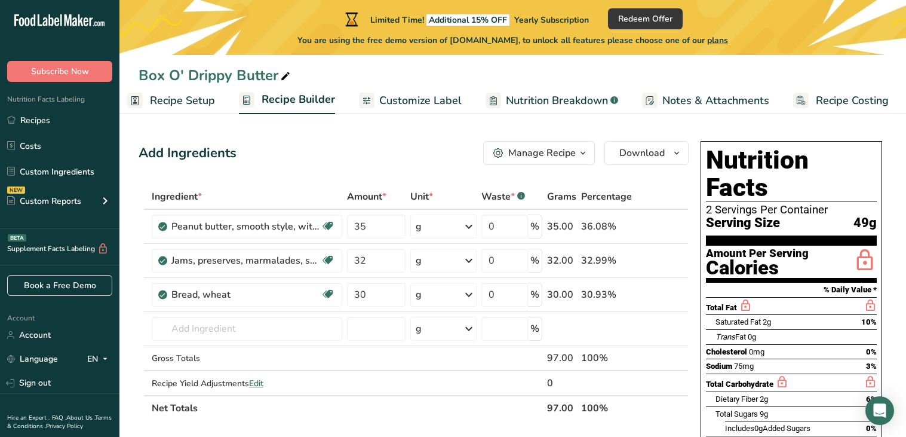
click at [411, 105] on span "Customize Label" at bounding box center [420, 101] width 82 height 16
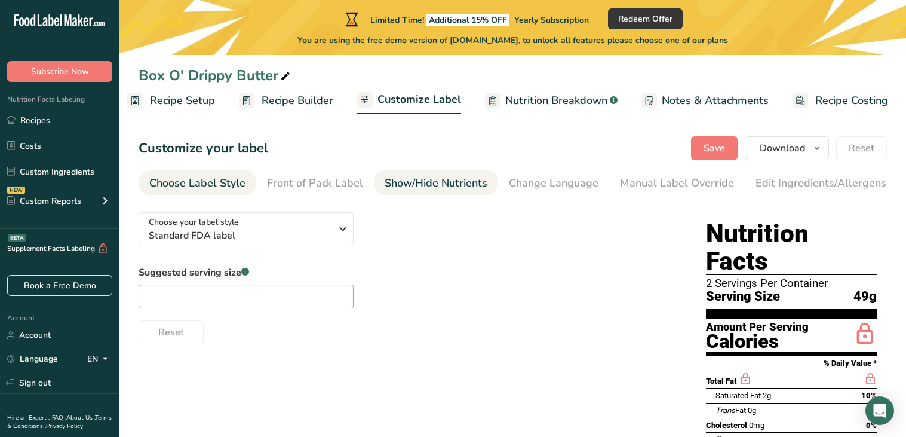
click at [458, 187] on div "Show/Hide Nutrients" at bounding box center [436, 183] width 103 height 16
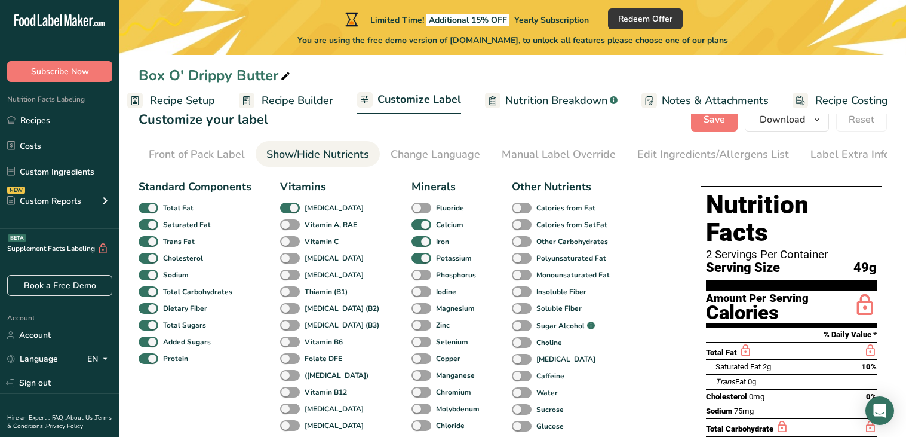
scroll to position [27, 0]
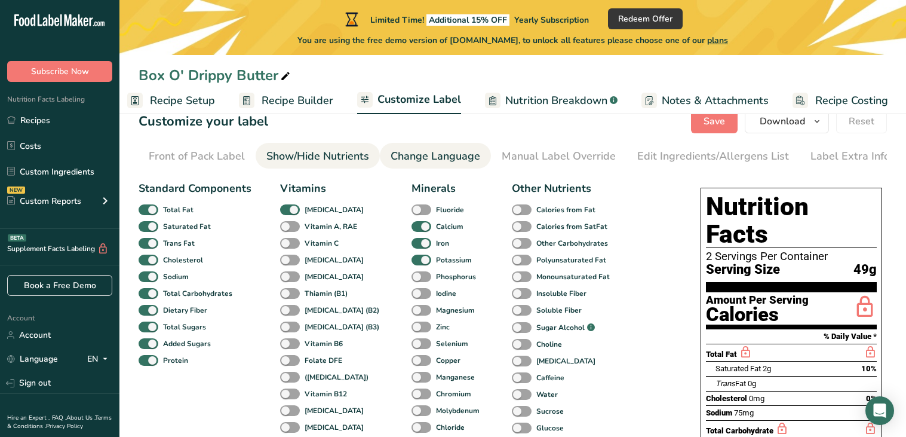
click at [429, 164] on link "Change Language" at bounding box center [436, 156] width 90 height 27
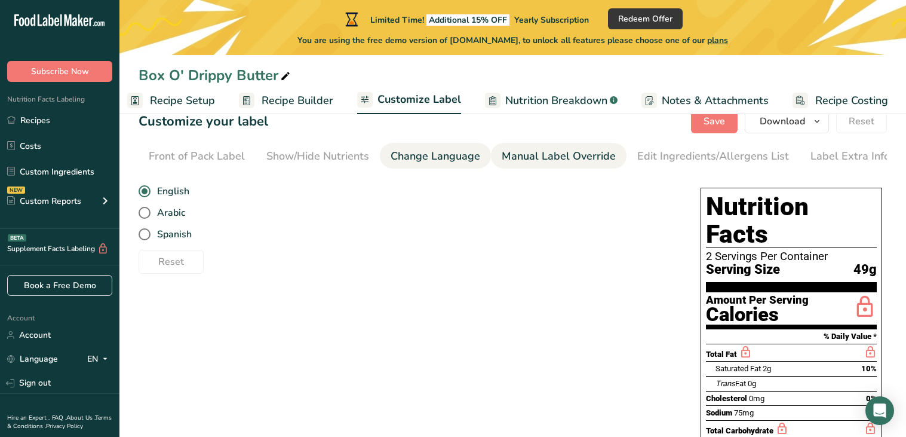
click at [555, 157] on div "Manual Label Override" at bounding box center [559, 156] width 114 height 16
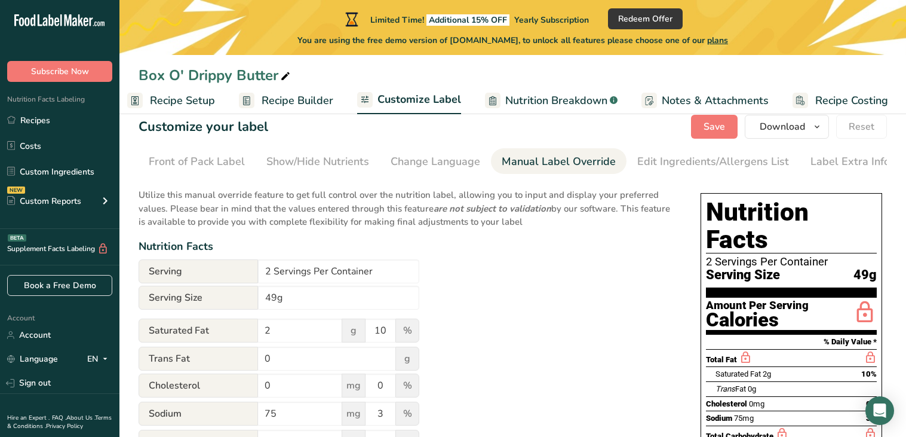
scroll to position [0, 0]
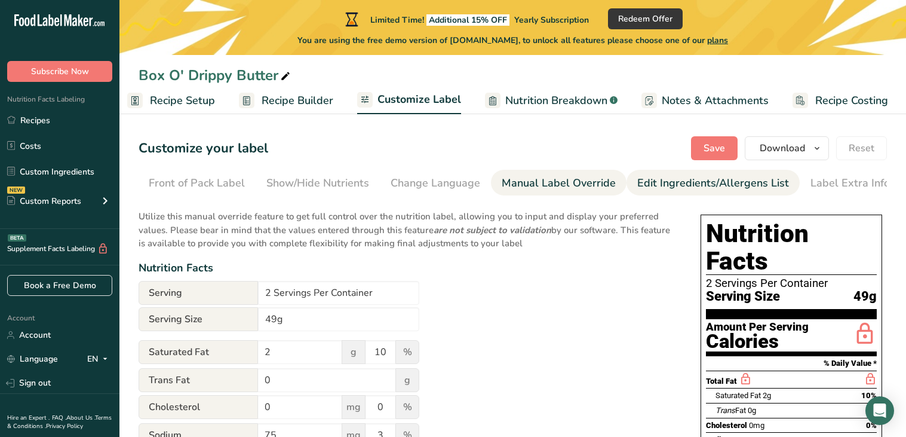
click at [666, 190] on div "Edit Ingredients/Allergens List" at bounding box center [713, 183] width 152 height 16
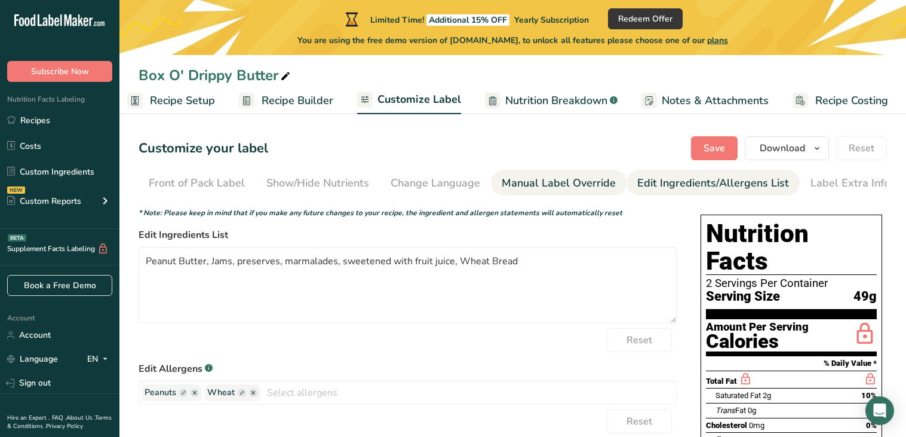
click at [540, 193] on link "Manual Label Override" at bounding box center [559, 183] width 114 height 27
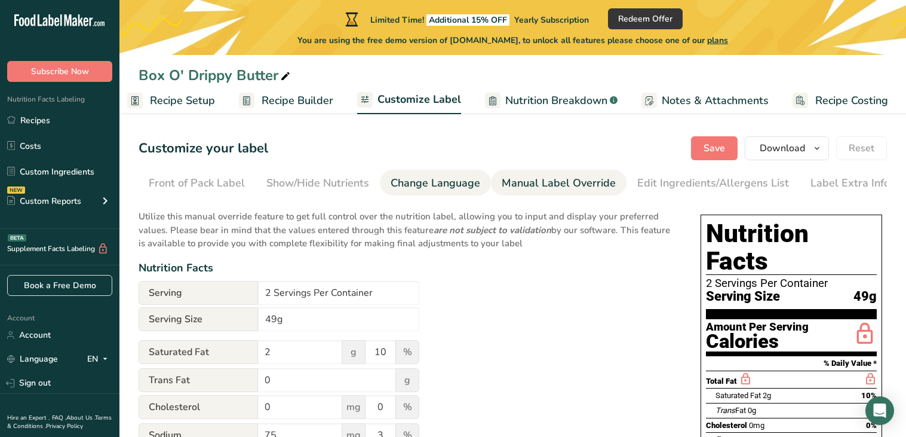
click at [421, 186] on div "Change Language" at bounding box center [436, 183] width 90 height 16
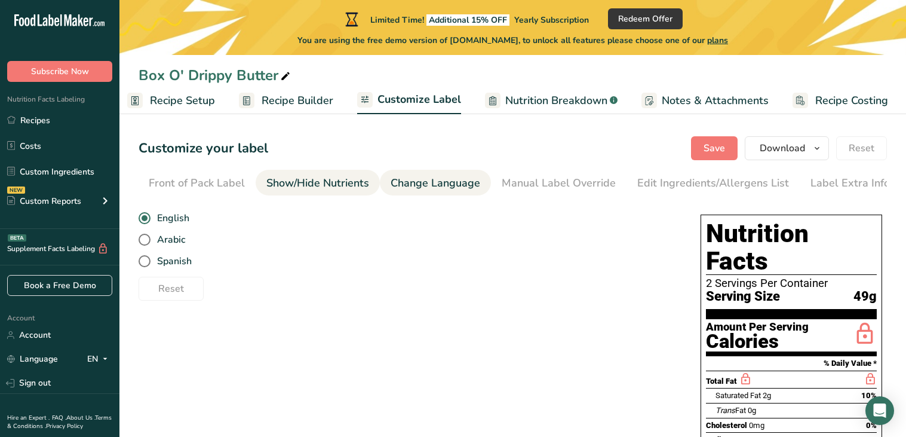
click at [333, 189] on div "Show/Hide Nutrients" at bounding box center [317, 183] width 103 height 16
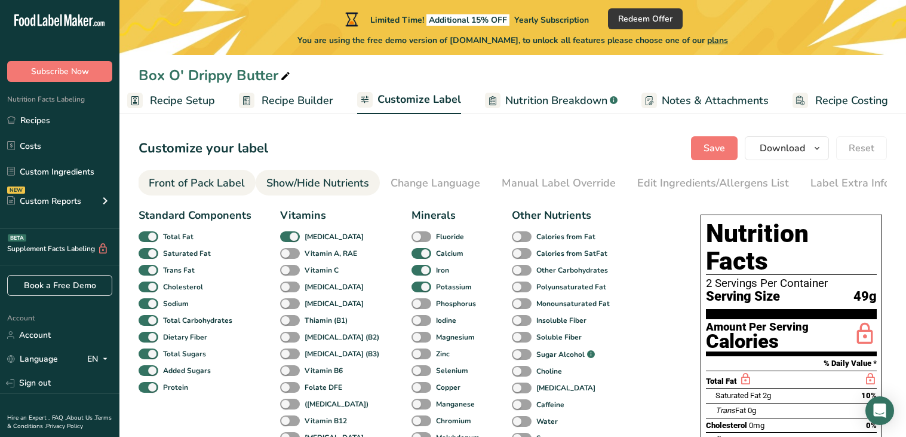
click at [221, 175] on div "Front of Pack Label" at bounding box center [197, 183] width 96 height 16
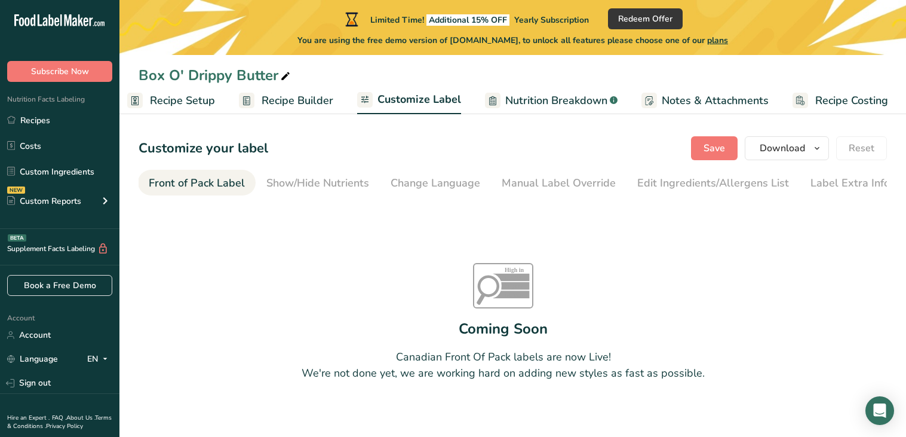
scroll to position [0, 116]
click at [323, 188] on div "Show/Hide Nutrients" at bounding box center [320, 183] width 103 height 16
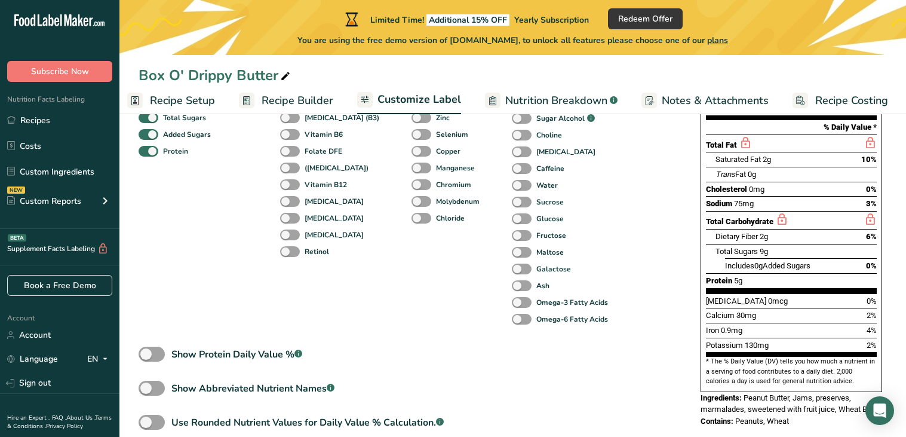
scroll to position [289, 0]
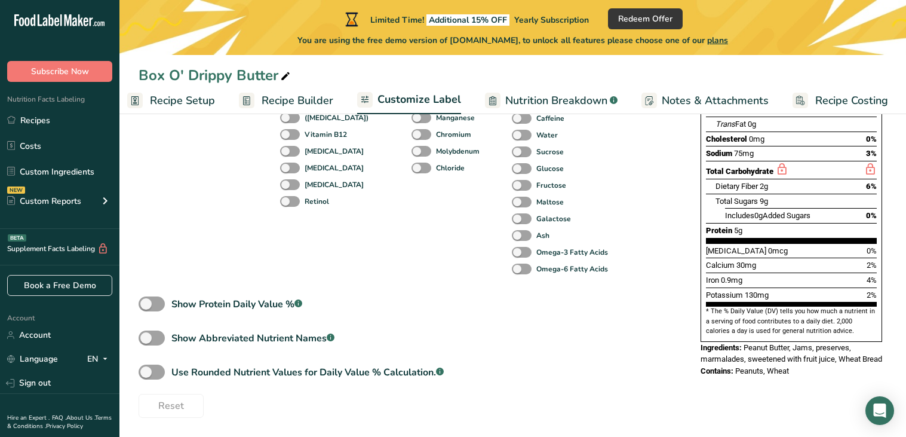
click at [166, 107] on span "Recipe Setup" at bounding box center [182, 101] width 65 height 16
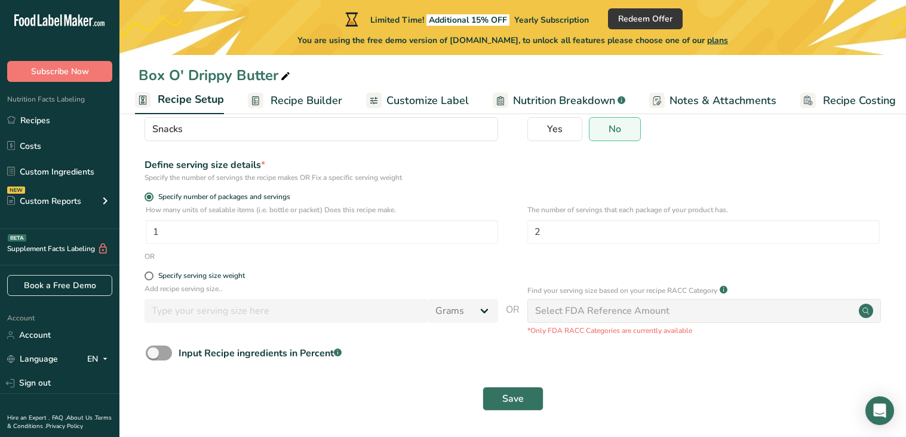
scroll to position [114, 0]
click at [296, 94] on span "Recipe Builder" at bounding box center [307, 101] width 72 height 16
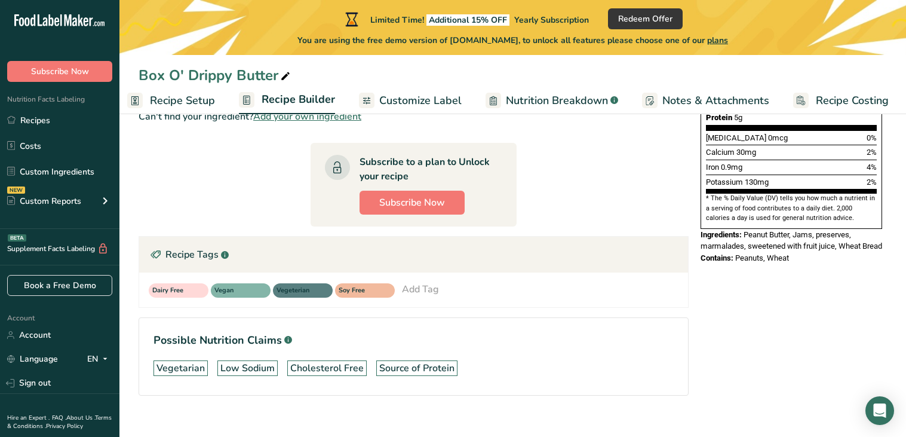
scroll to position [339, 0]
